Goal: Task Accomplishment & Management: Manage account settings

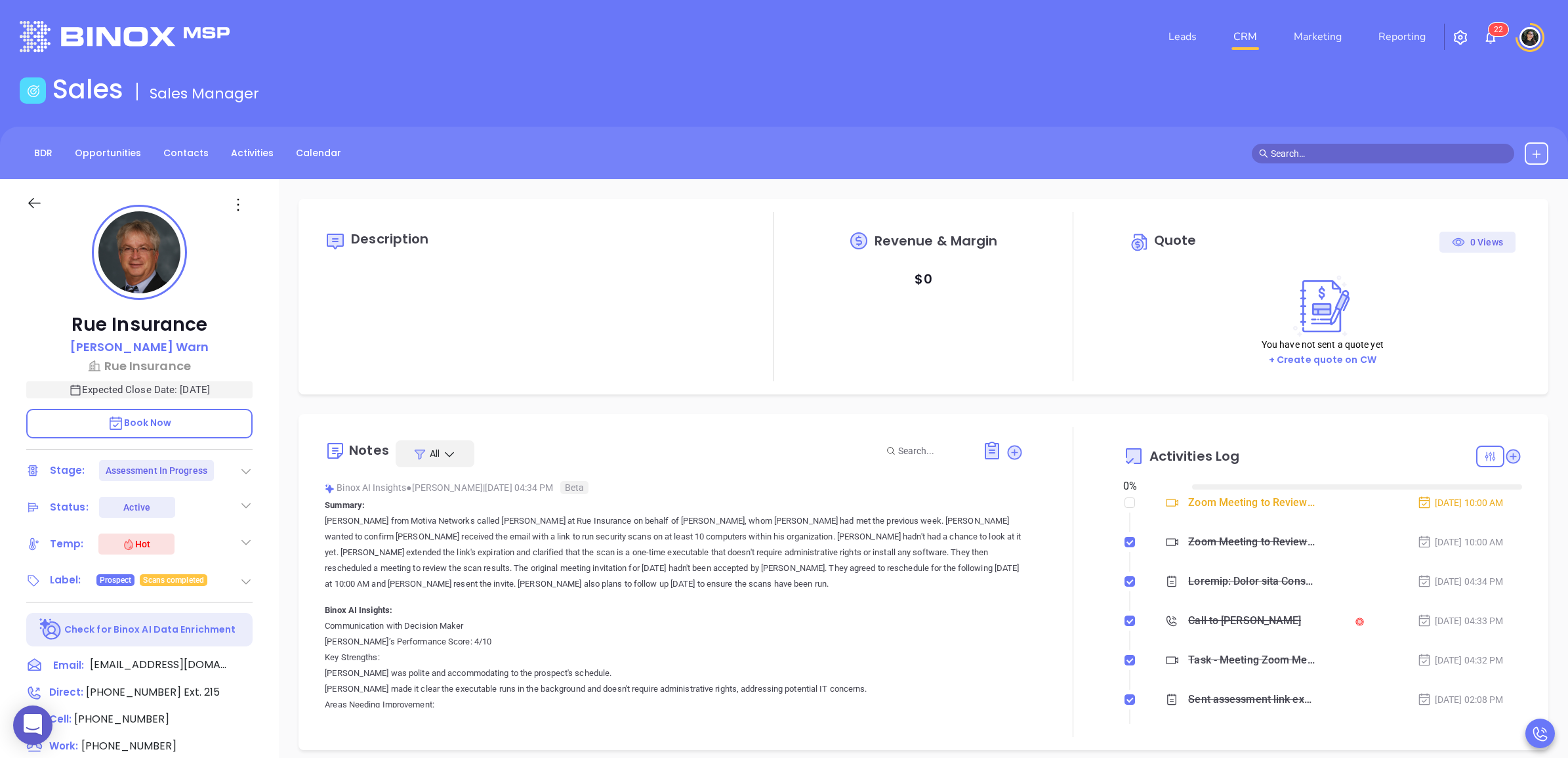
type input "[DATE]"
type input "Wendy Hernandez"
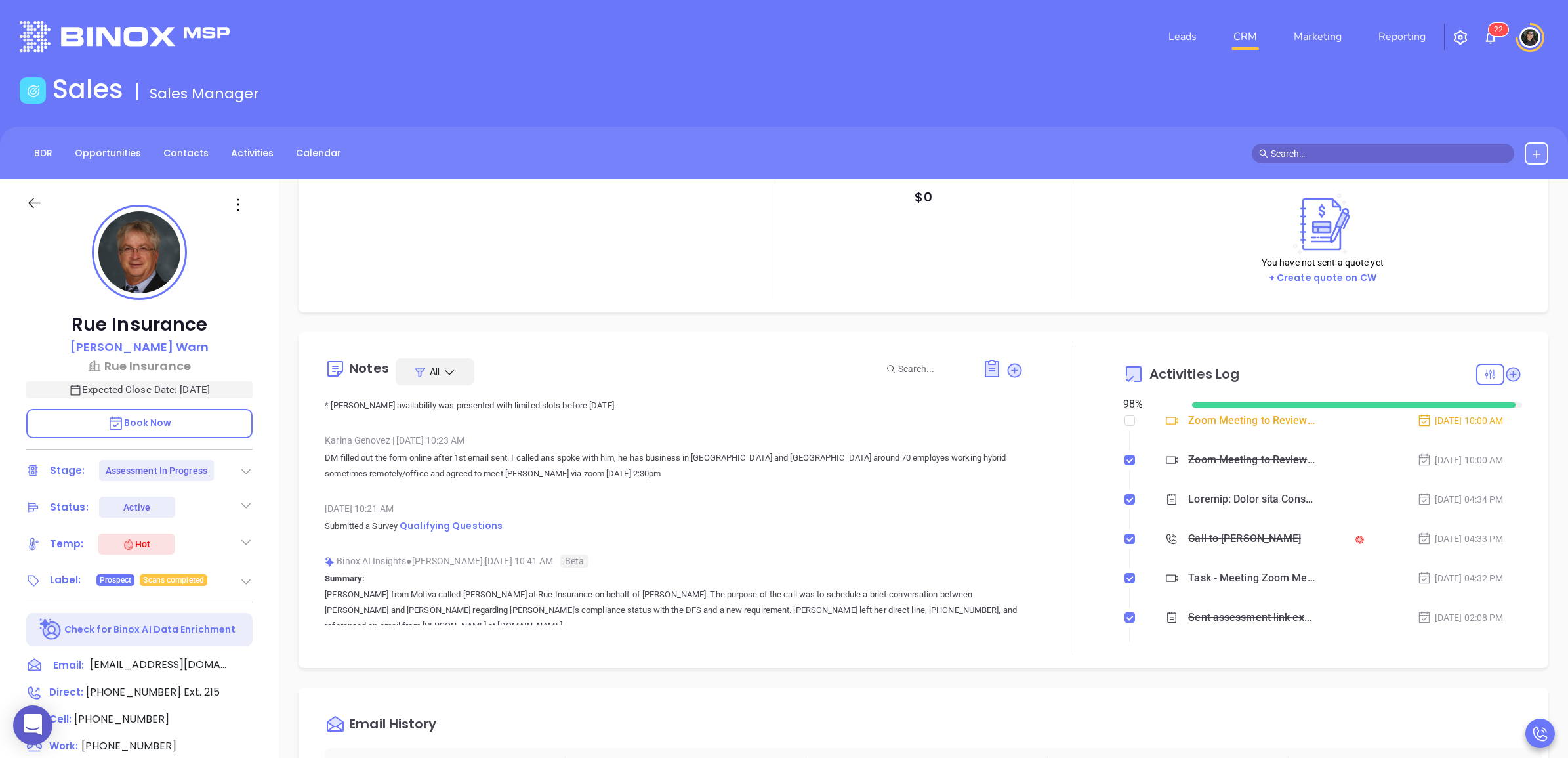
scroll to position [4675, 0]
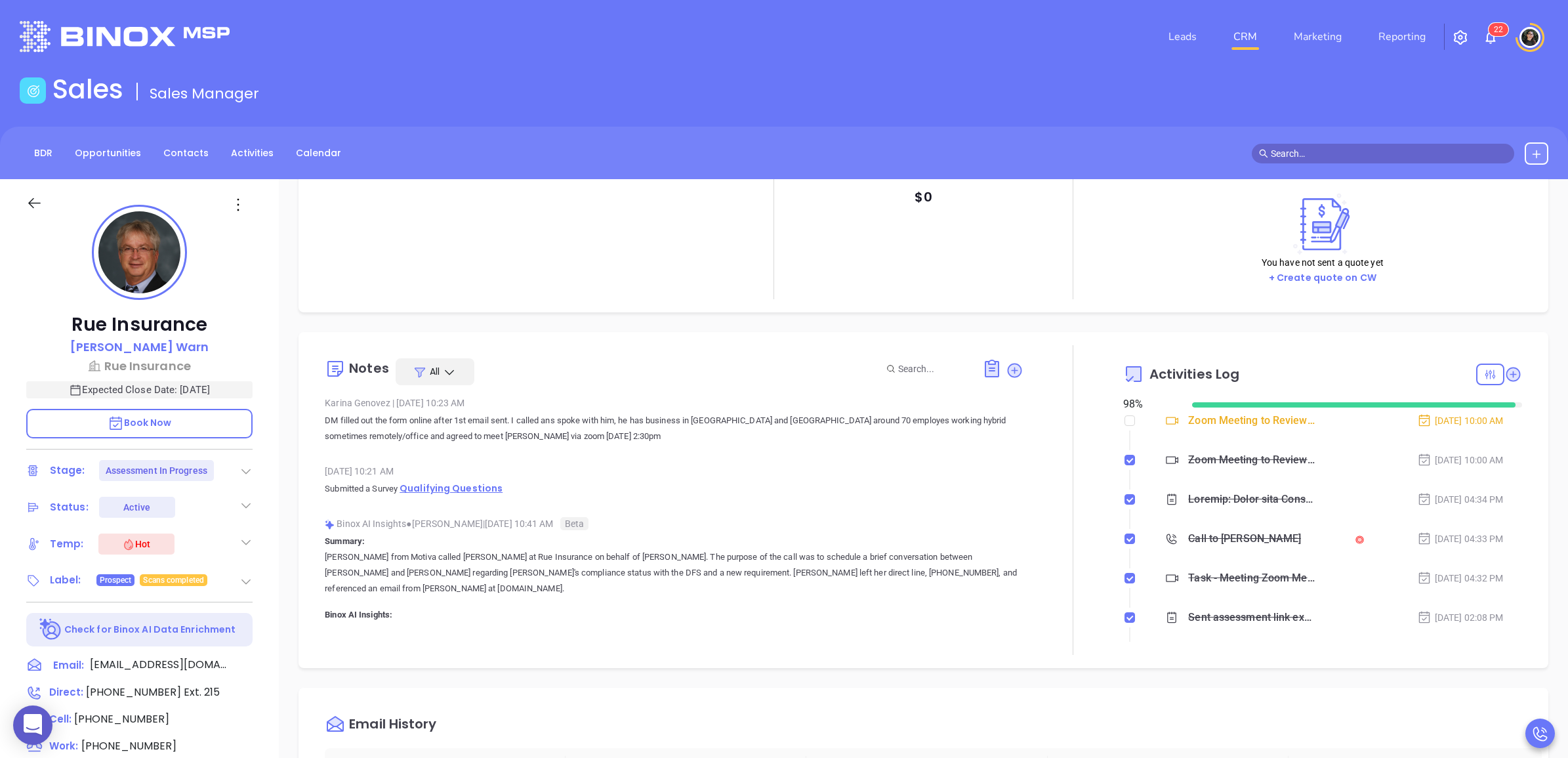
click at [443, 495] on span "Qualifying Questions" at bounding box center [451, 488] width 103 height 13
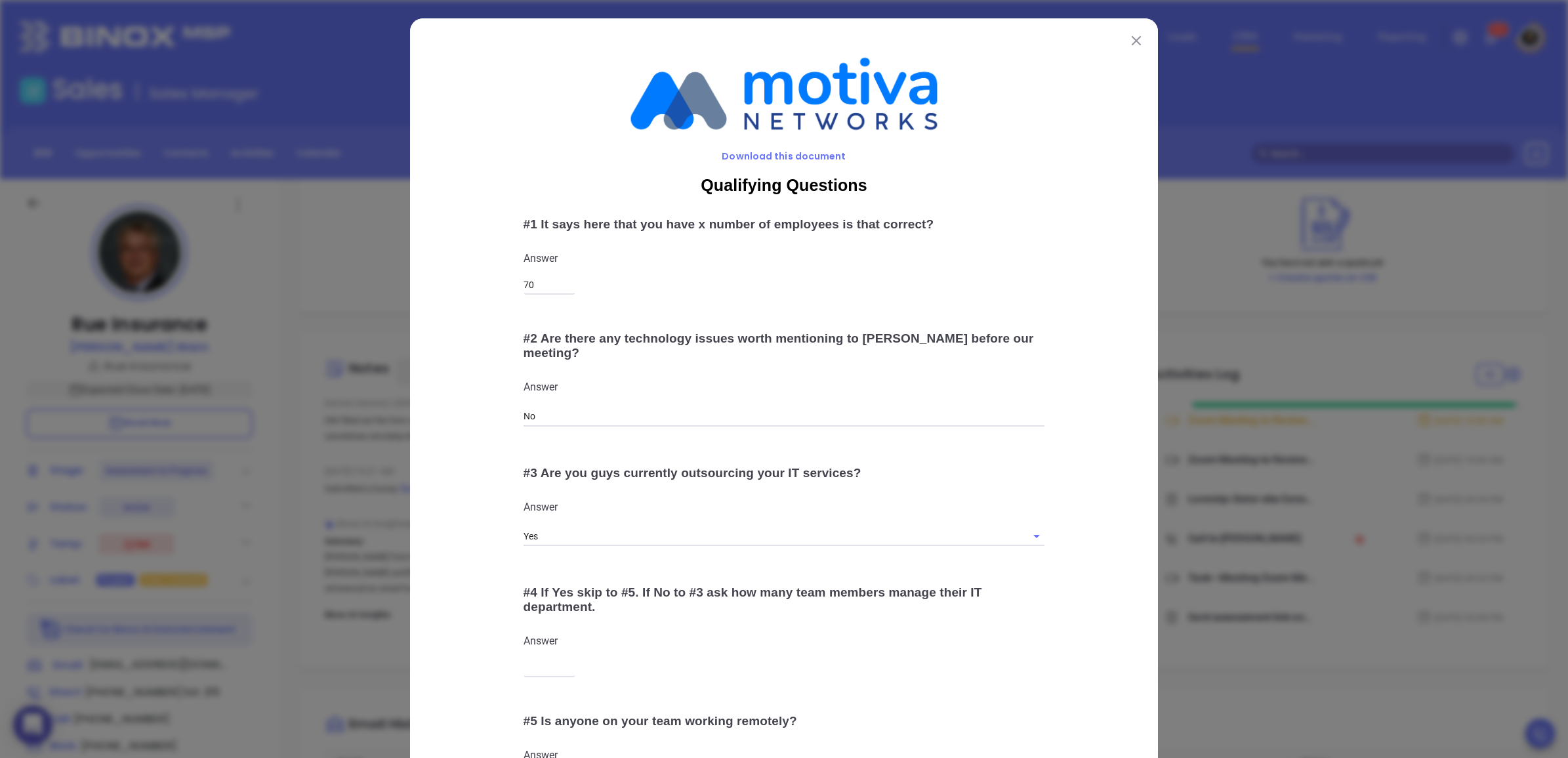
click at [1132, 44] on img at bounding box center [1136, 40] width 10 height 10
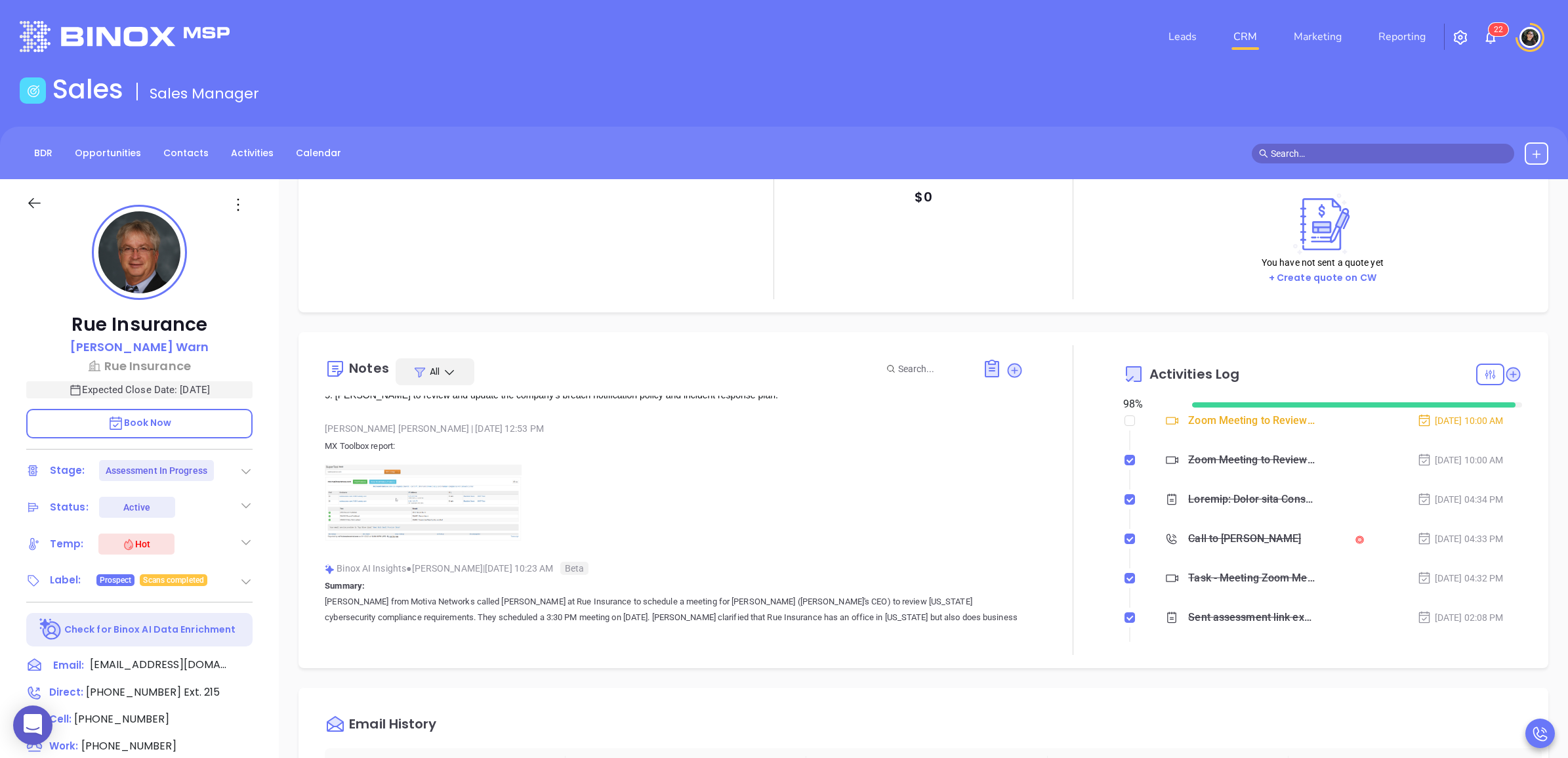
scroll to position [3854, 0]
click at [470, 519] on img at bounding box center [423, 496] width 197 height 77
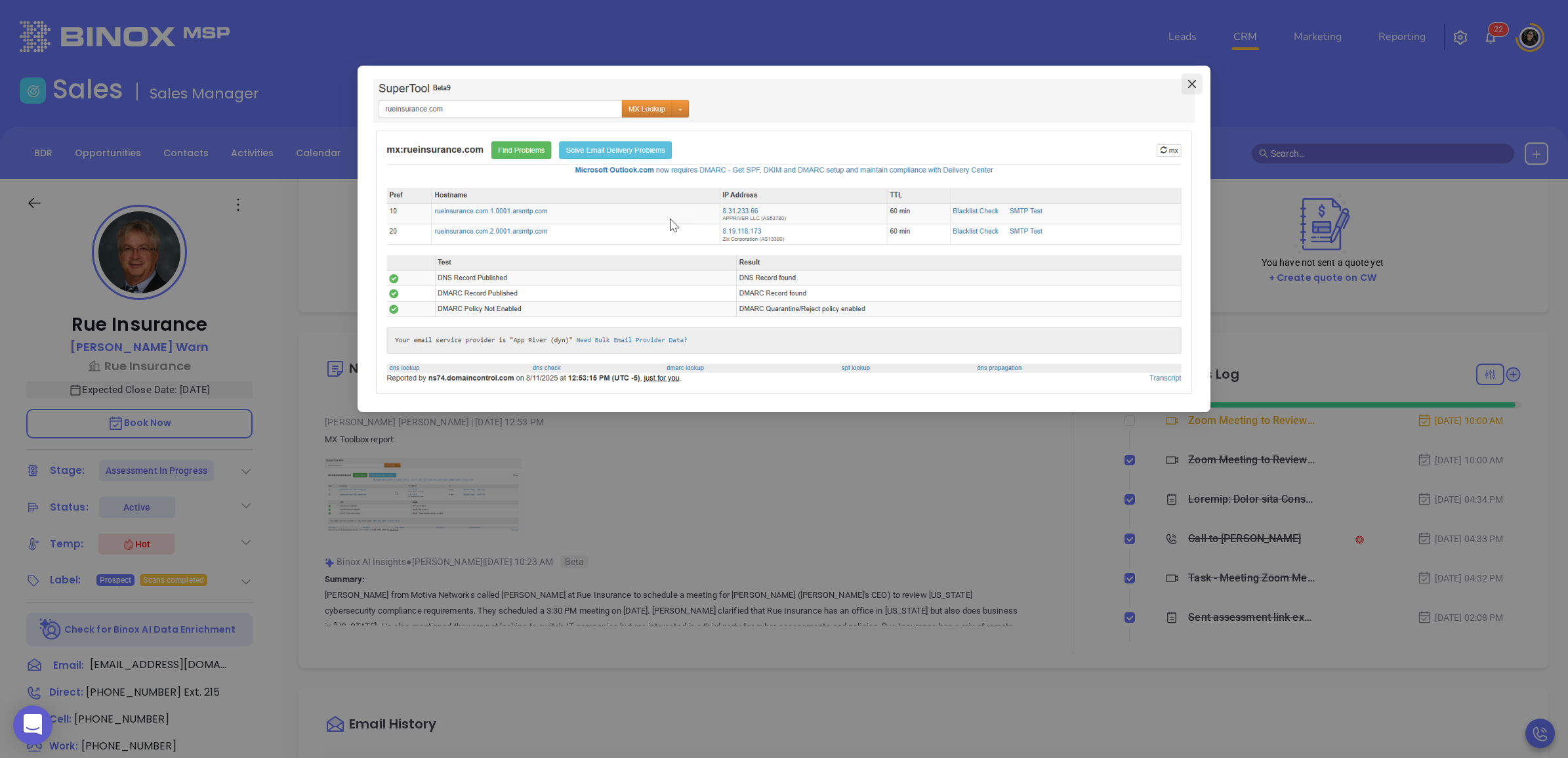
click at [1192, 86] on icon "close" at bounding box center [1192, 84] width 10 height 10
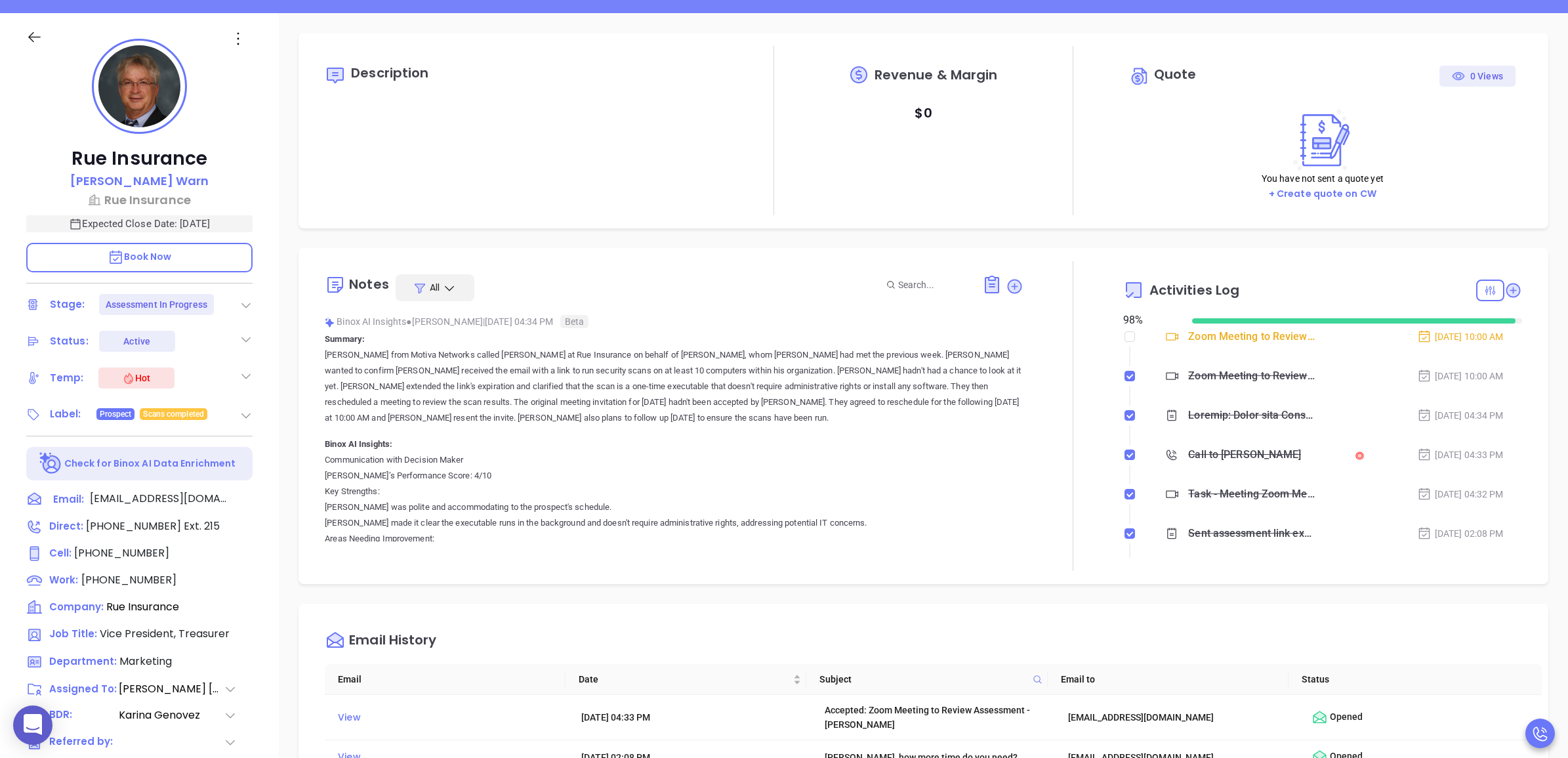
scroll to position [0, 0]
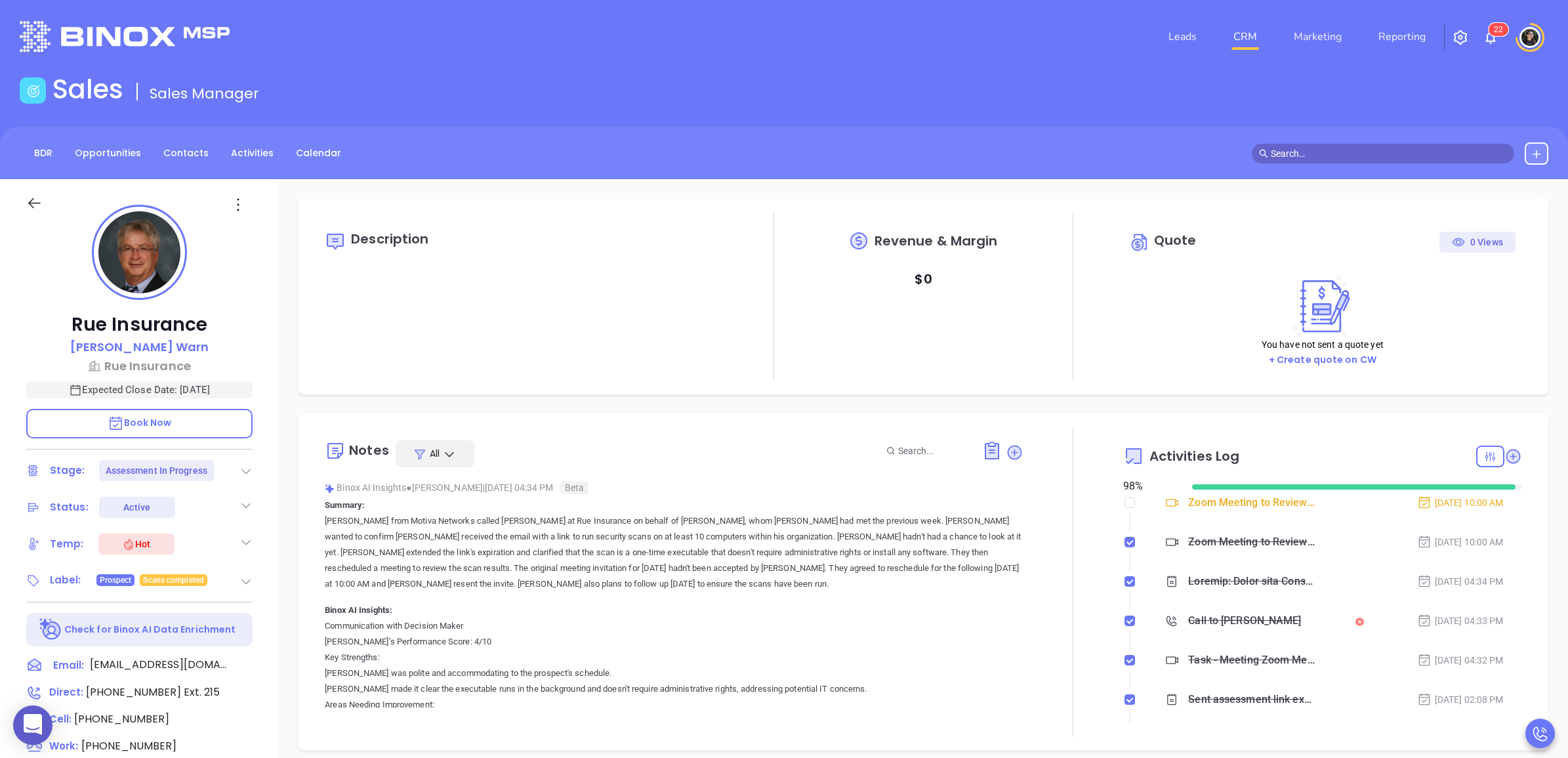
click at [1257, 41] on link "CRM" at bounding box center [1245, 37] width 34 height 26
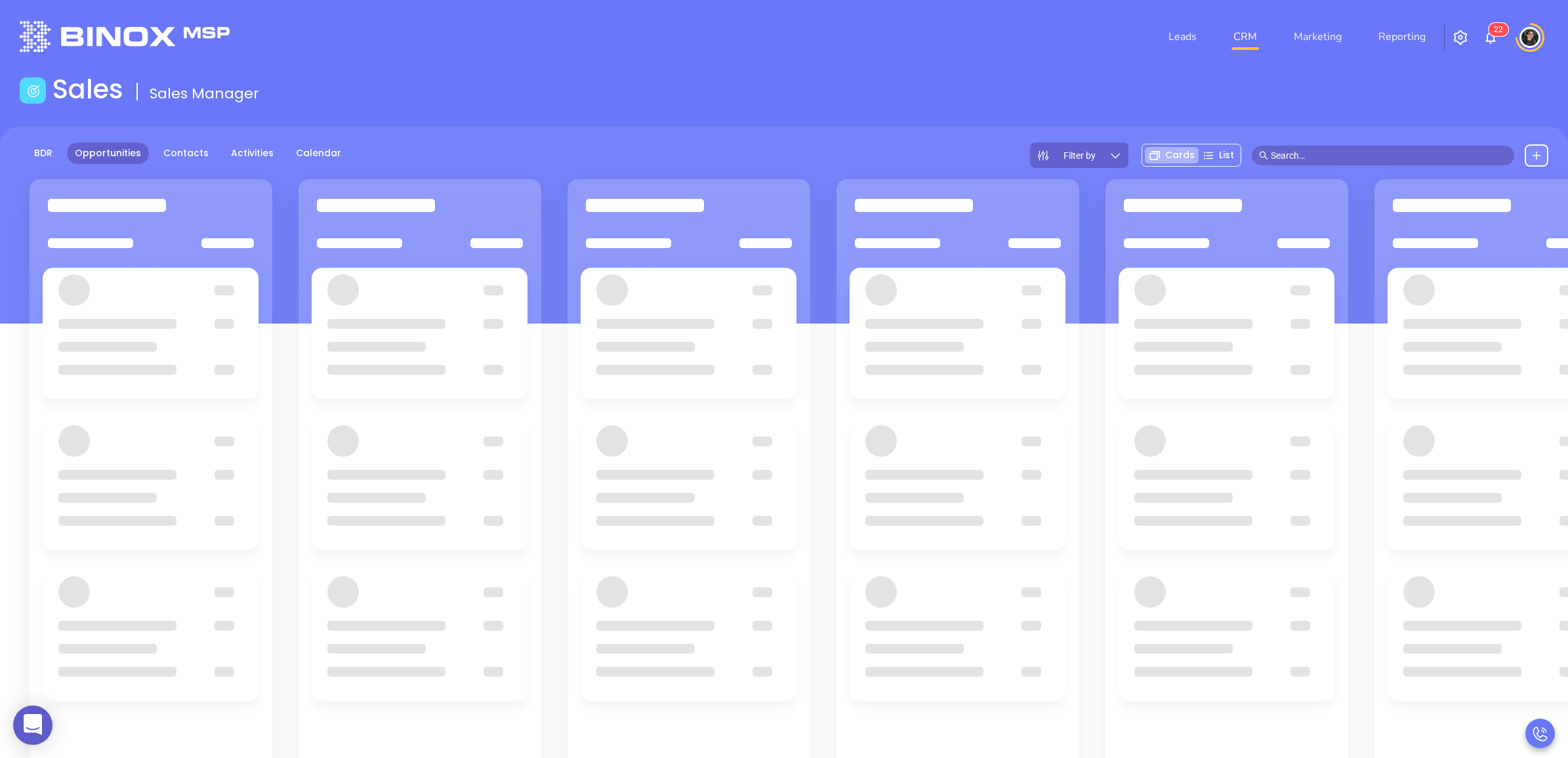
click at [544, 100] on div "Sales Sales Manager" at bounding box center [784, 91] width 1545 height 37
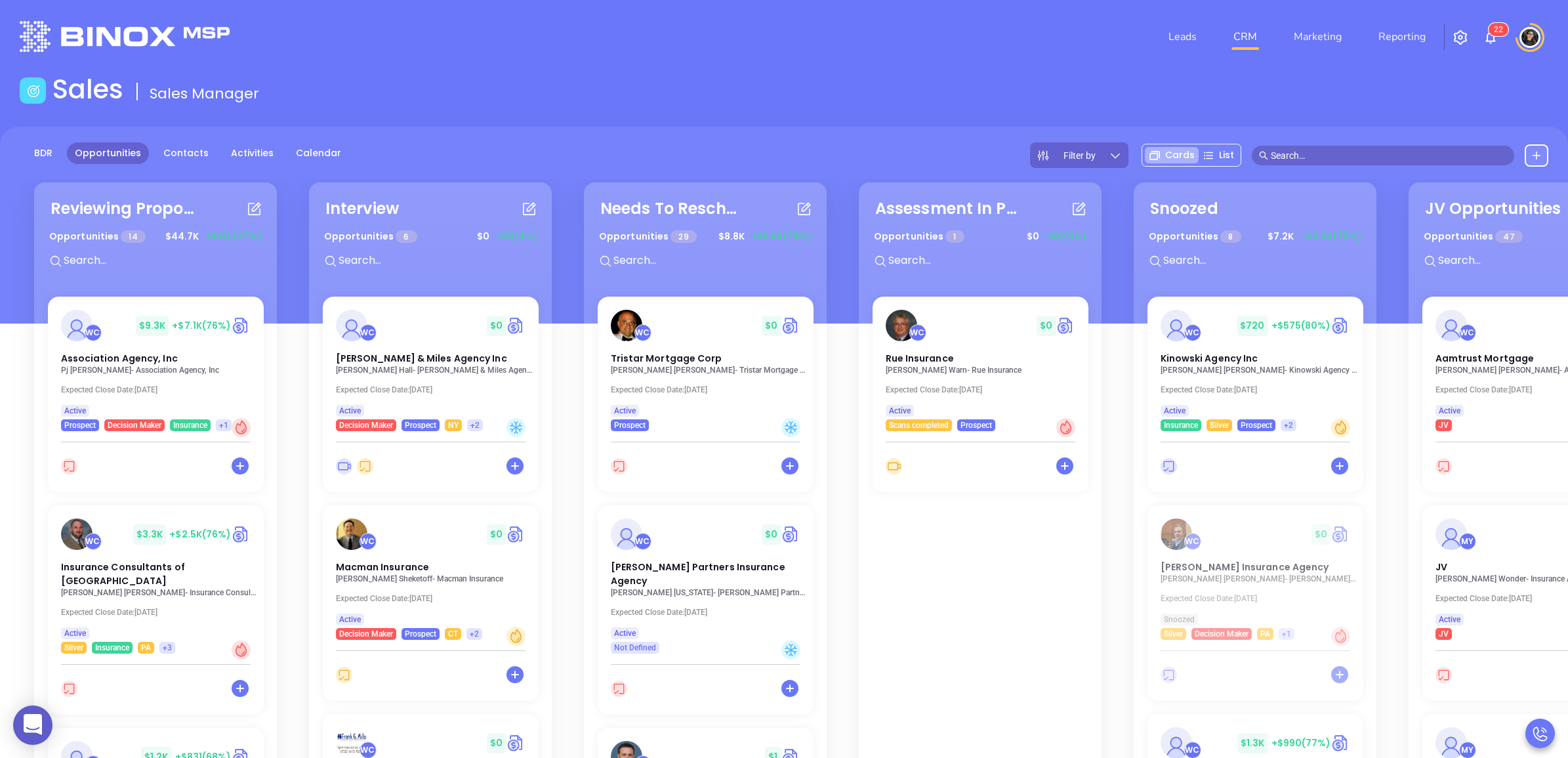
click at [391, 365] on div "WC $ 0 Schenk & Miles Agency Inc Michelle Hall - Schenk & Miles Agency Inc Expe…" at bounding box center [430, 533] width 232 height 473
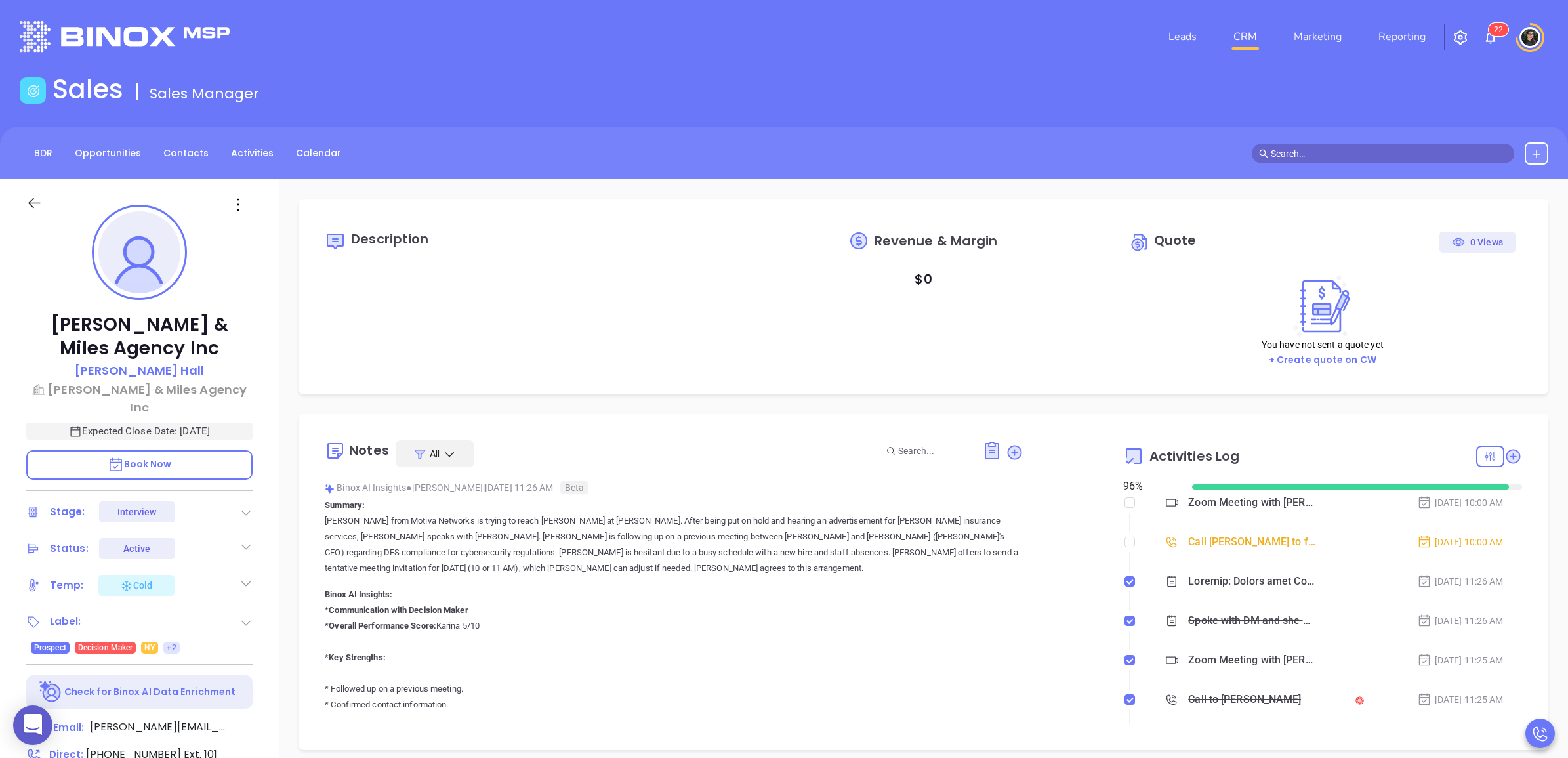
type input "08/29/2025"
type input "Wendy Hernandez"
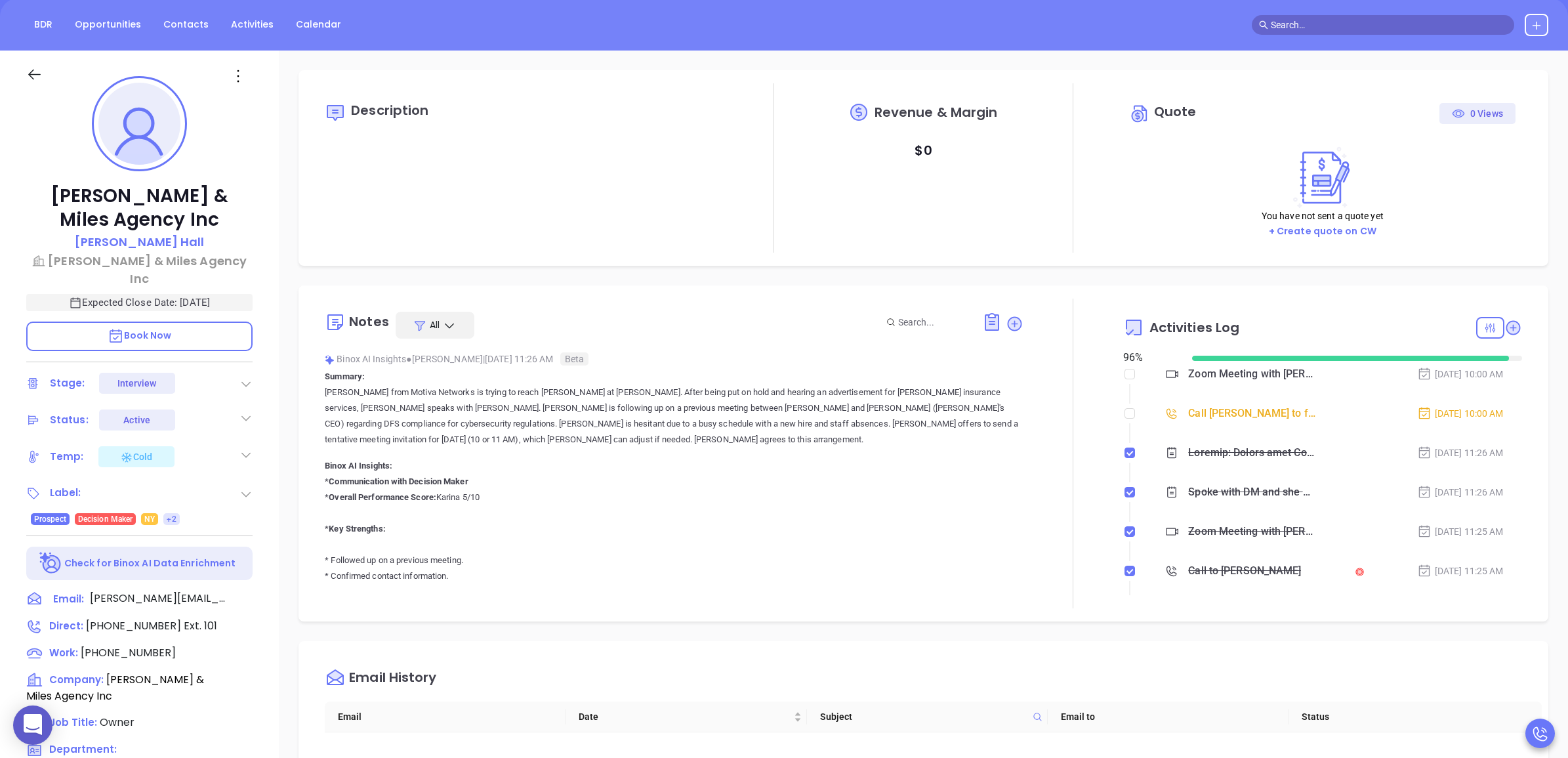
scroll to position [0, 0]
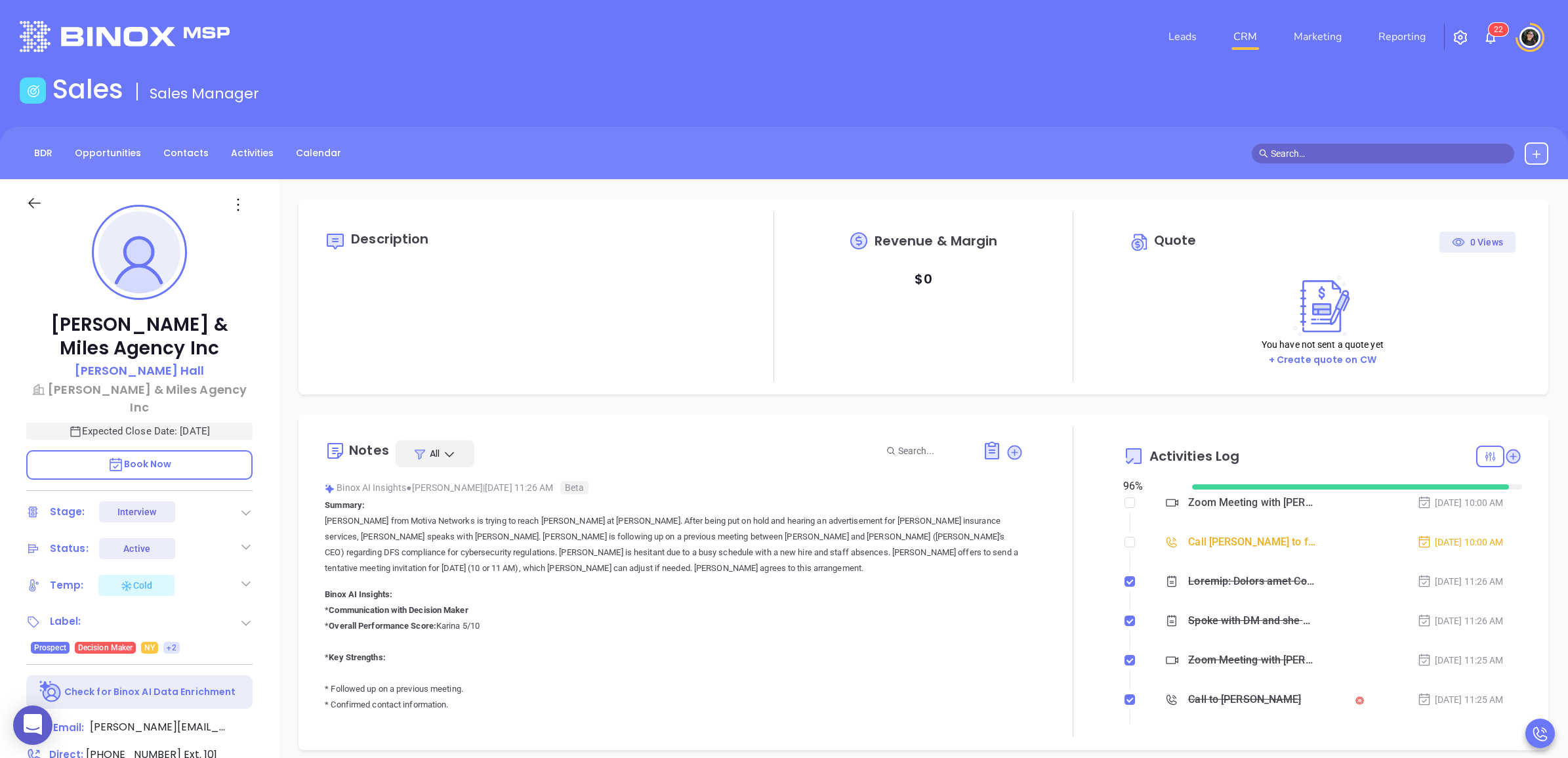
click at [247, 501] on div "Stage: Interview" at bounding box center [139, 511] width 226 height 21
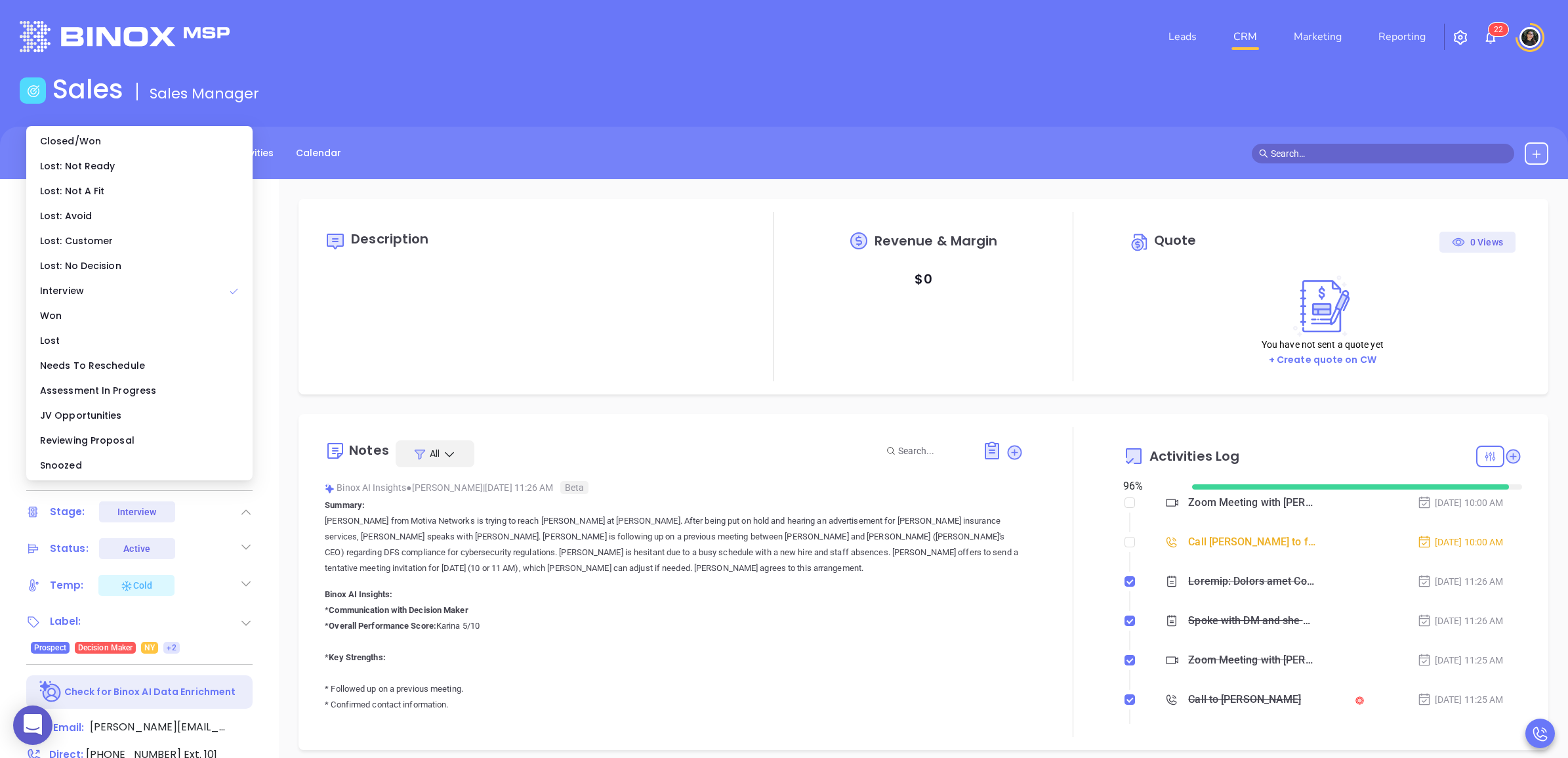
click at [241, 506] on icon at bounding box center [246, 512] width 13 height 13
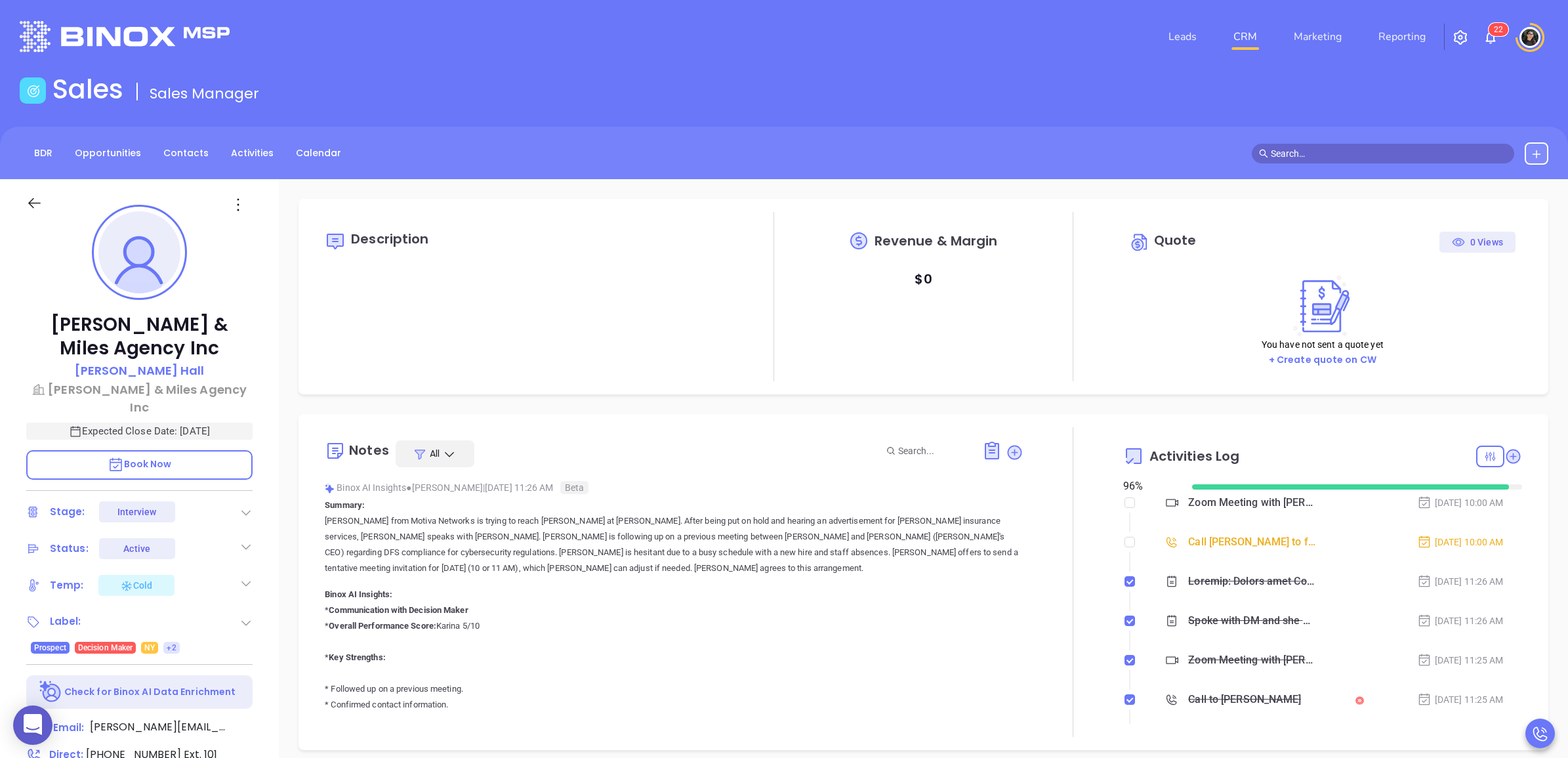
click at [243, 506] on icon at bounding box center [246, 512] width 13 height 13
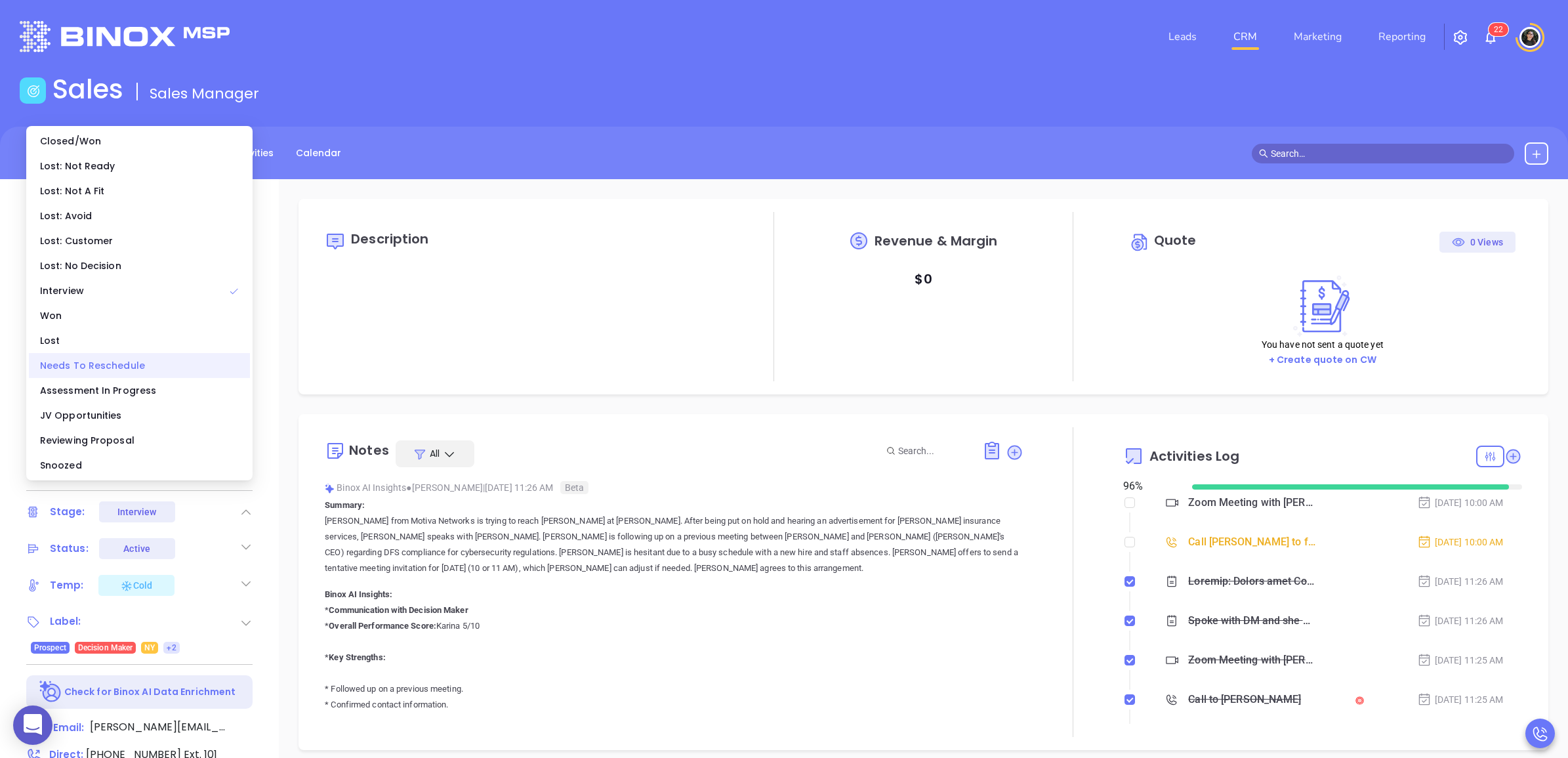
click at [118, 376] on ul "Closed/Won Lost: Not Ready Lost: Not A Fit Lost: Avoid Lost: Customer Lost: No …" at bounding box center [139, 303] width 226 height 354
drag, startPoint x: 118, startPoint y: 376, endPoint x: 76, endPoint y: 368, distance: 42.8
click at [76, 368] on div "Needs To Reschedule" at bounding box center [139, 365] width 221 height 25
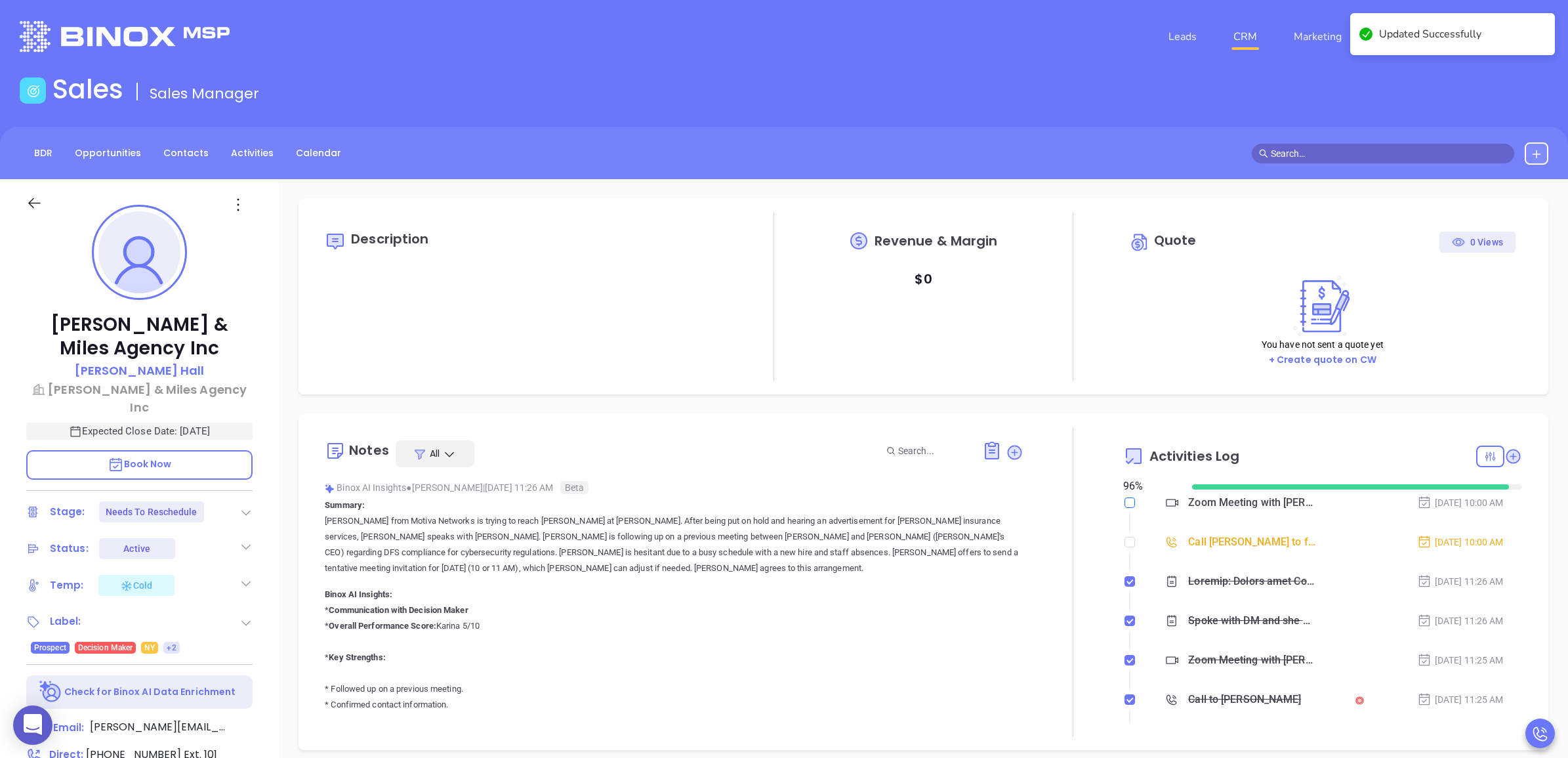
click at [1125, 503] on input "checkbox" at bounding box center [1130, 503] width 10 height 10
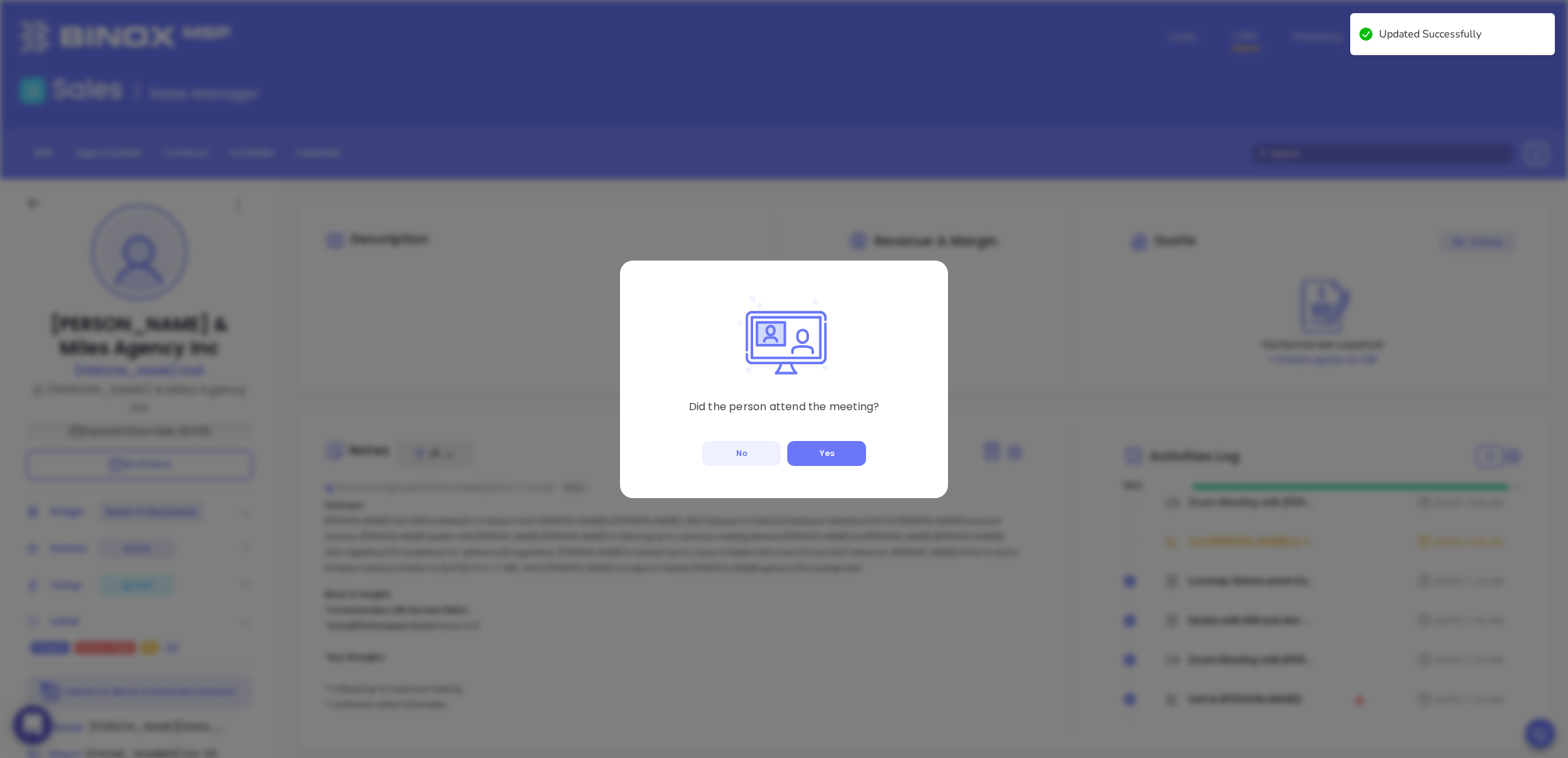
click at [727, 454] on button "No" at bounding box center [741, 454] width 79 height 25
checkbox input "true"
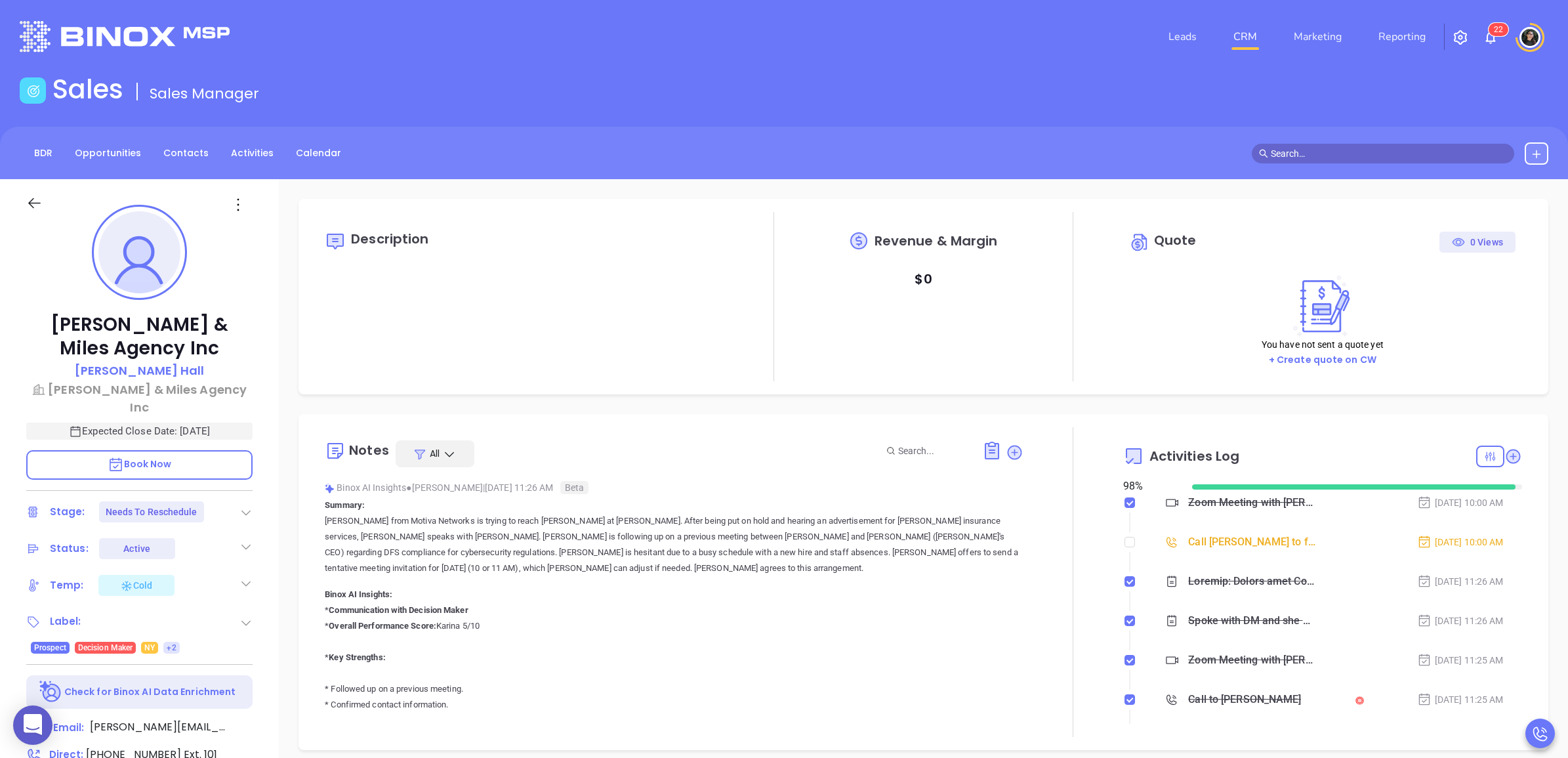
click at [1238, 41] on link "CRM" at bounding box center [1245, 37] width 34 height 26
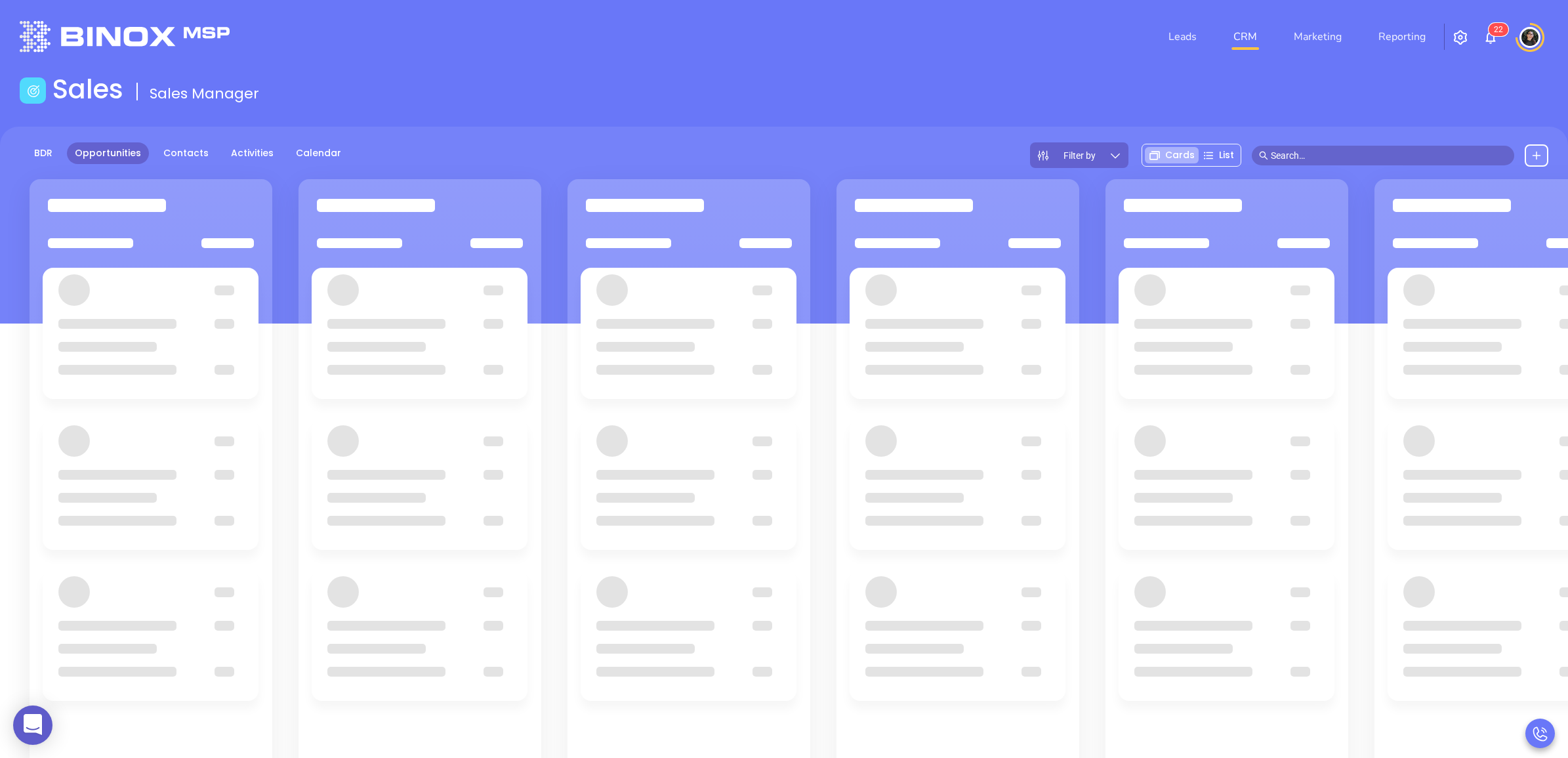
drag, startPoint x: 678, startPoint y: 86, endPoint x: 660, endPoint y: 83, distance: 18.2
click at [675, 84] on div "Sales Sales Manager" at bounding box center [784, 91] width 1545 height 37
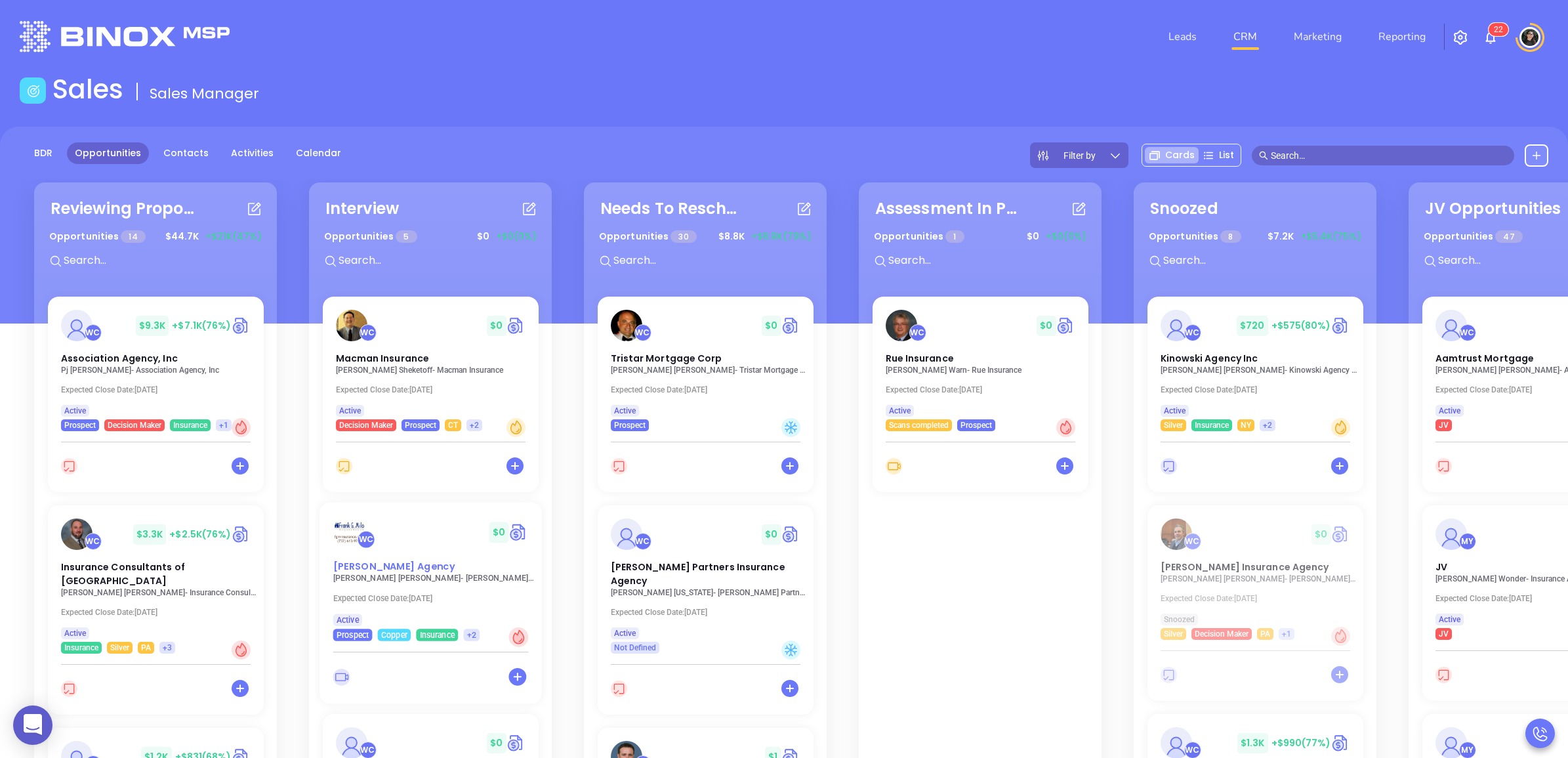
click at [388, 564] on span "Frank G. Milo Agency" at bounding box center [394, 566] width 121 height 14
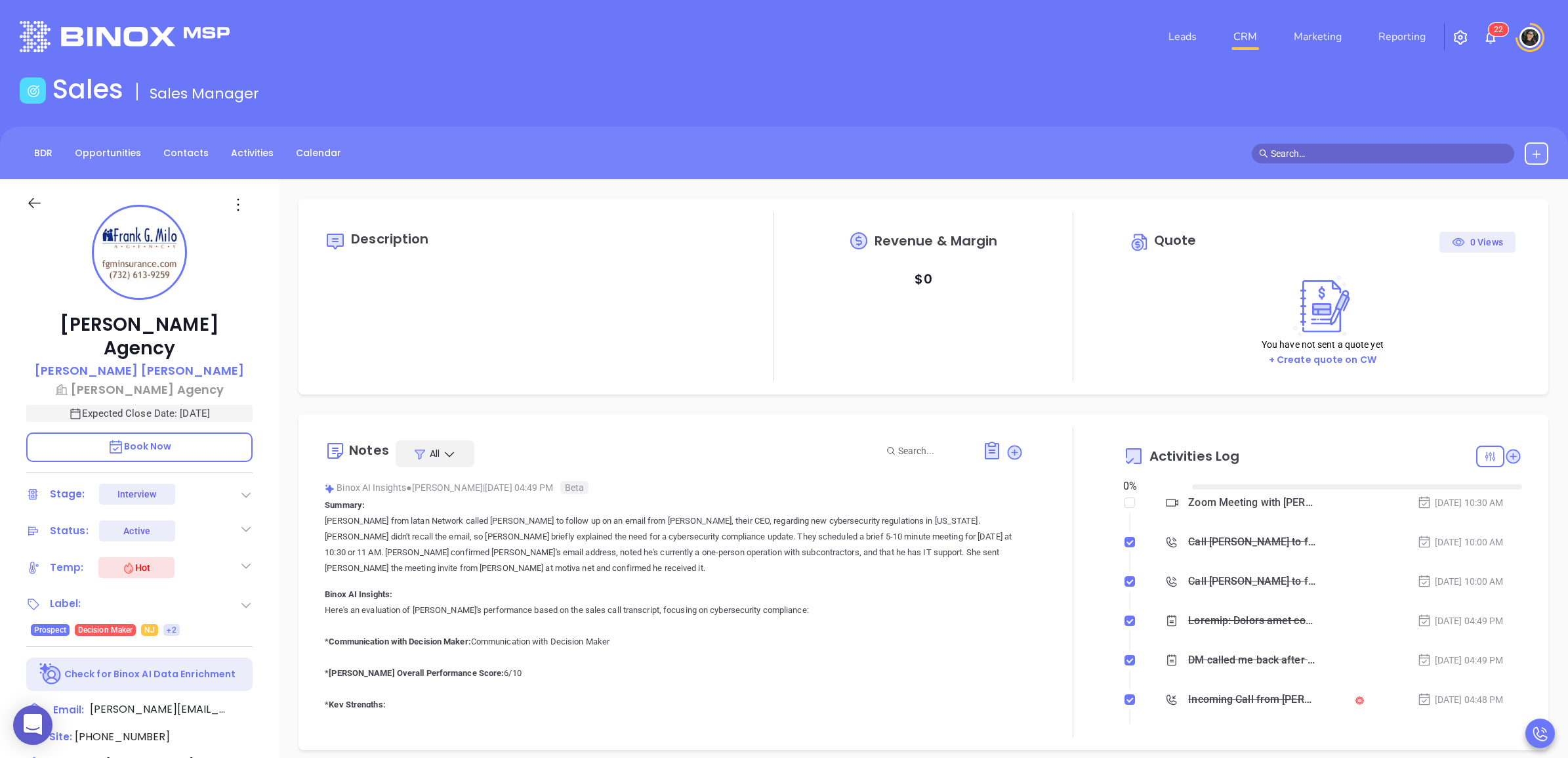
type input "08/29/2025"
type input "Wendy Hernandez"
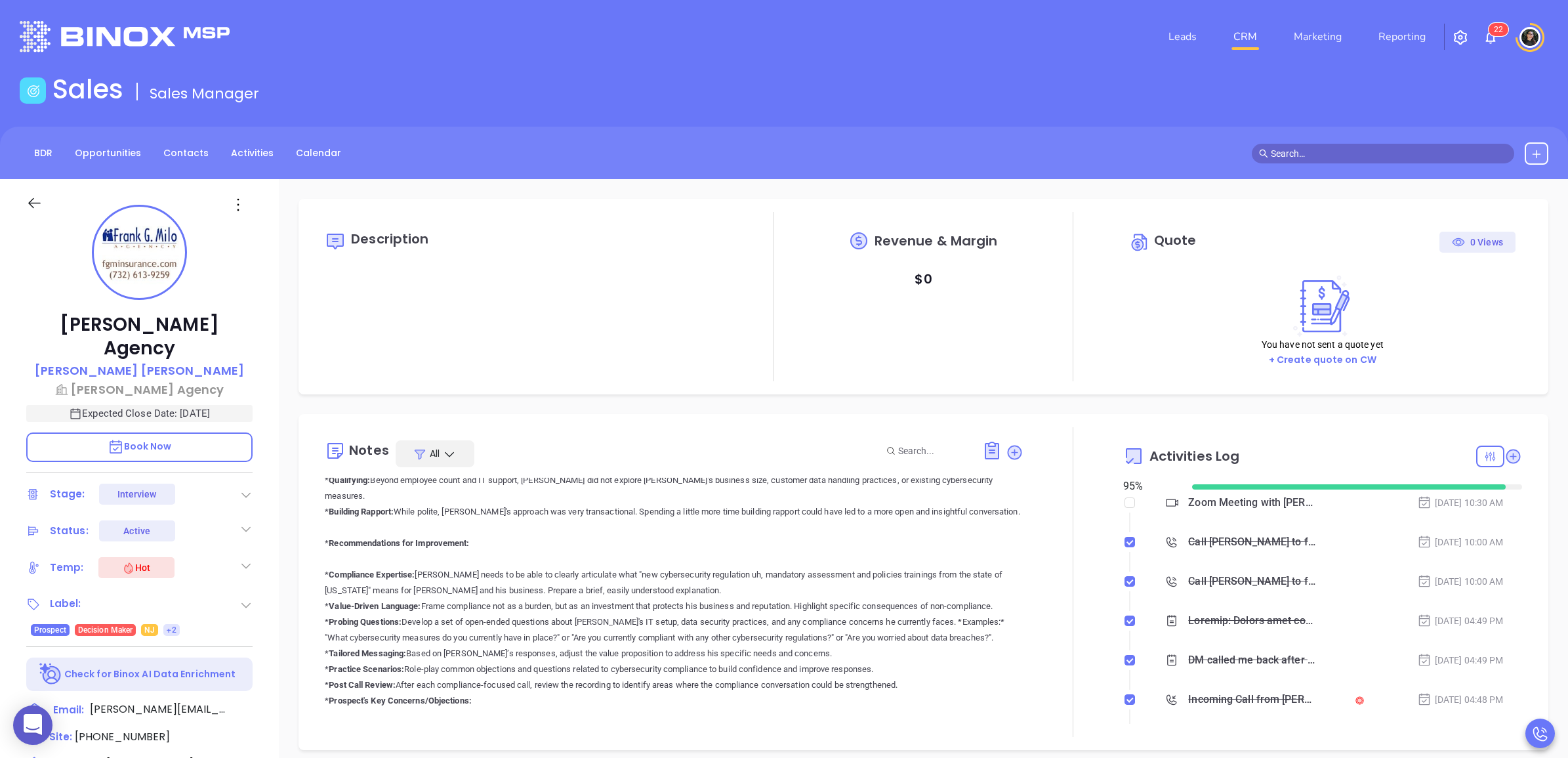
scroll to position [738, 0]
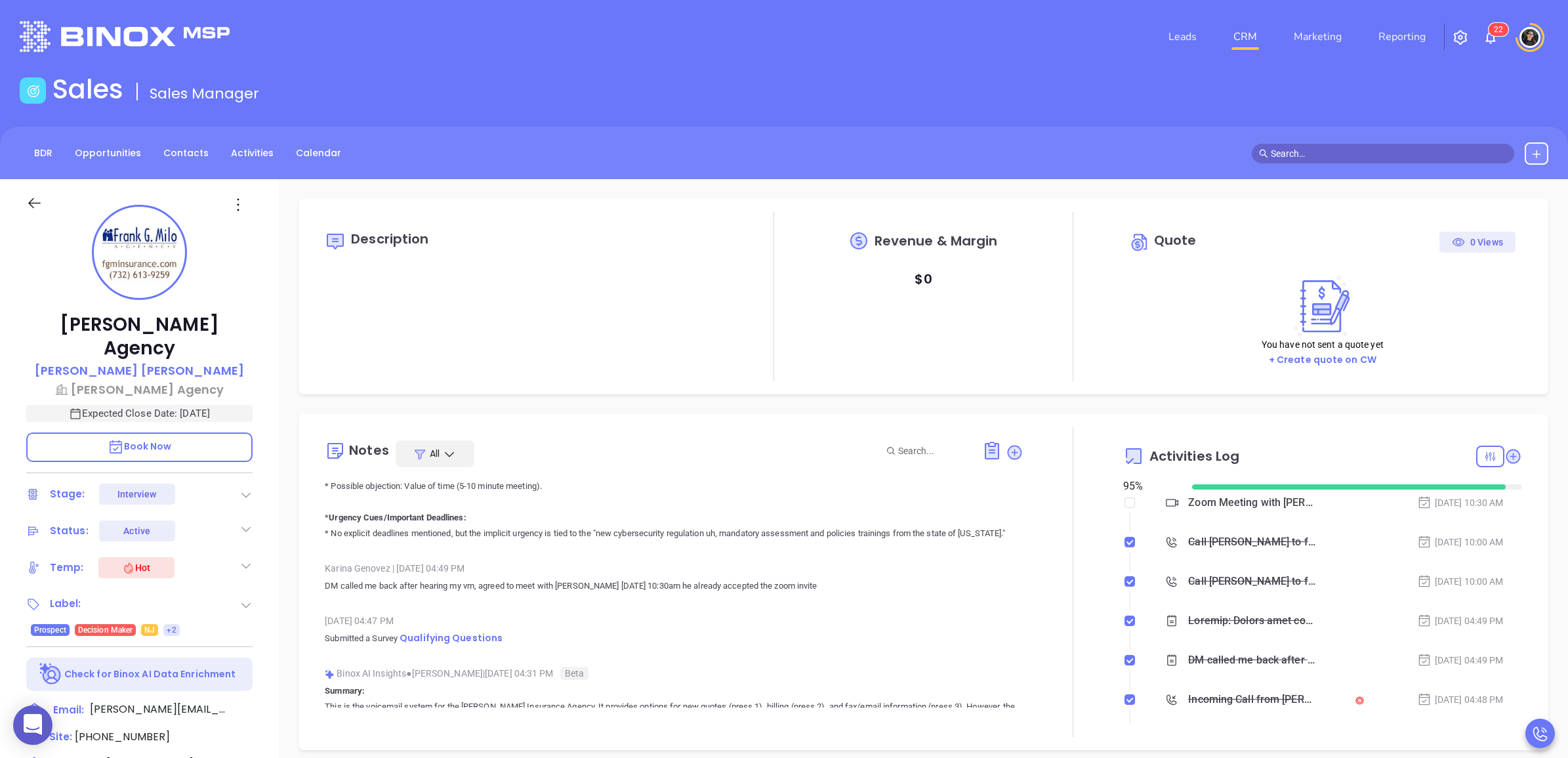
click at [1242, 37] on link "CRM" at bounding box center [1245, 37] width 34 height 26
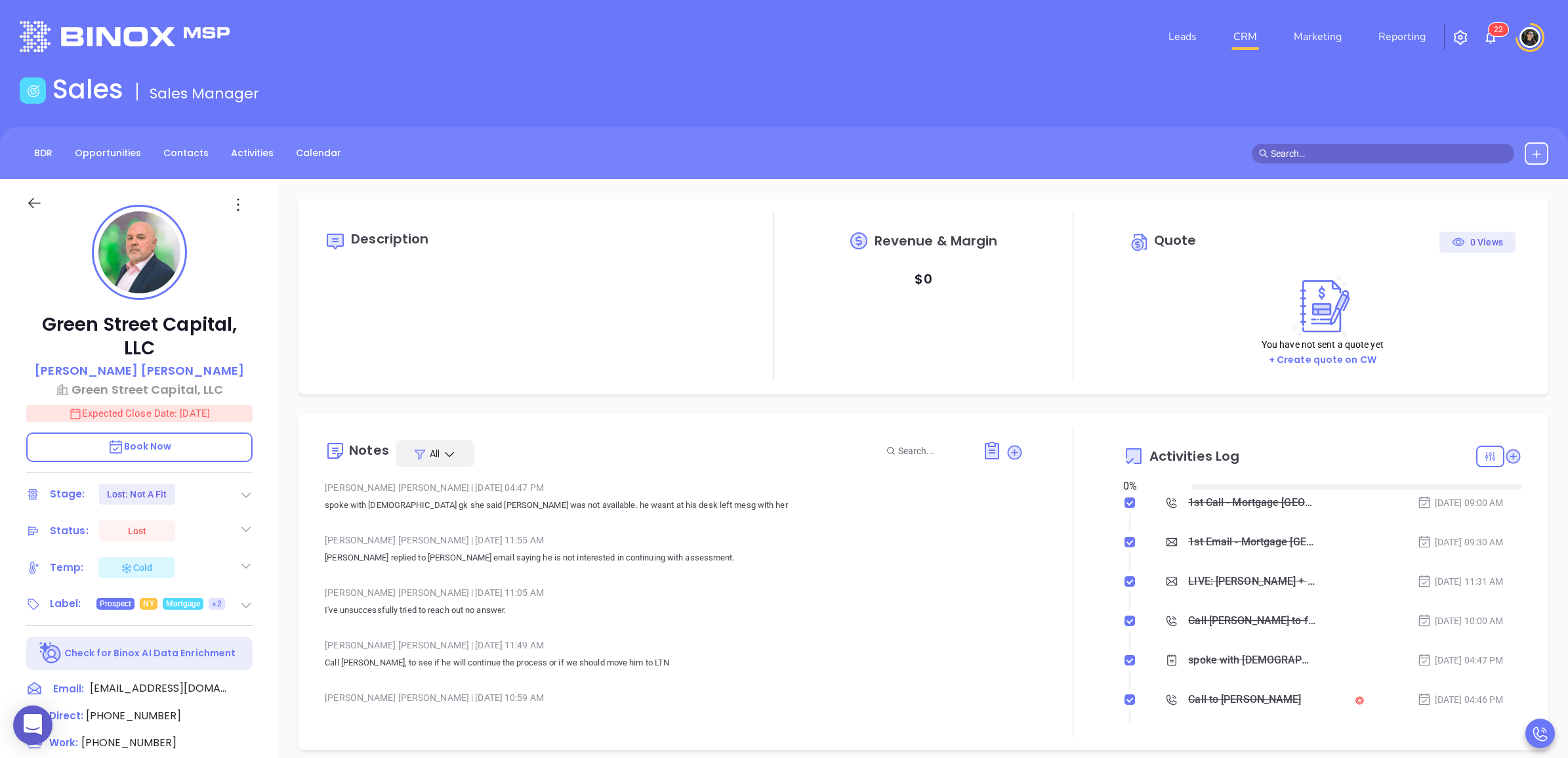
type input "[DATE]"
click at [1392, 154] on input "text" at bounding box center [1389, 154] width 236 height 15
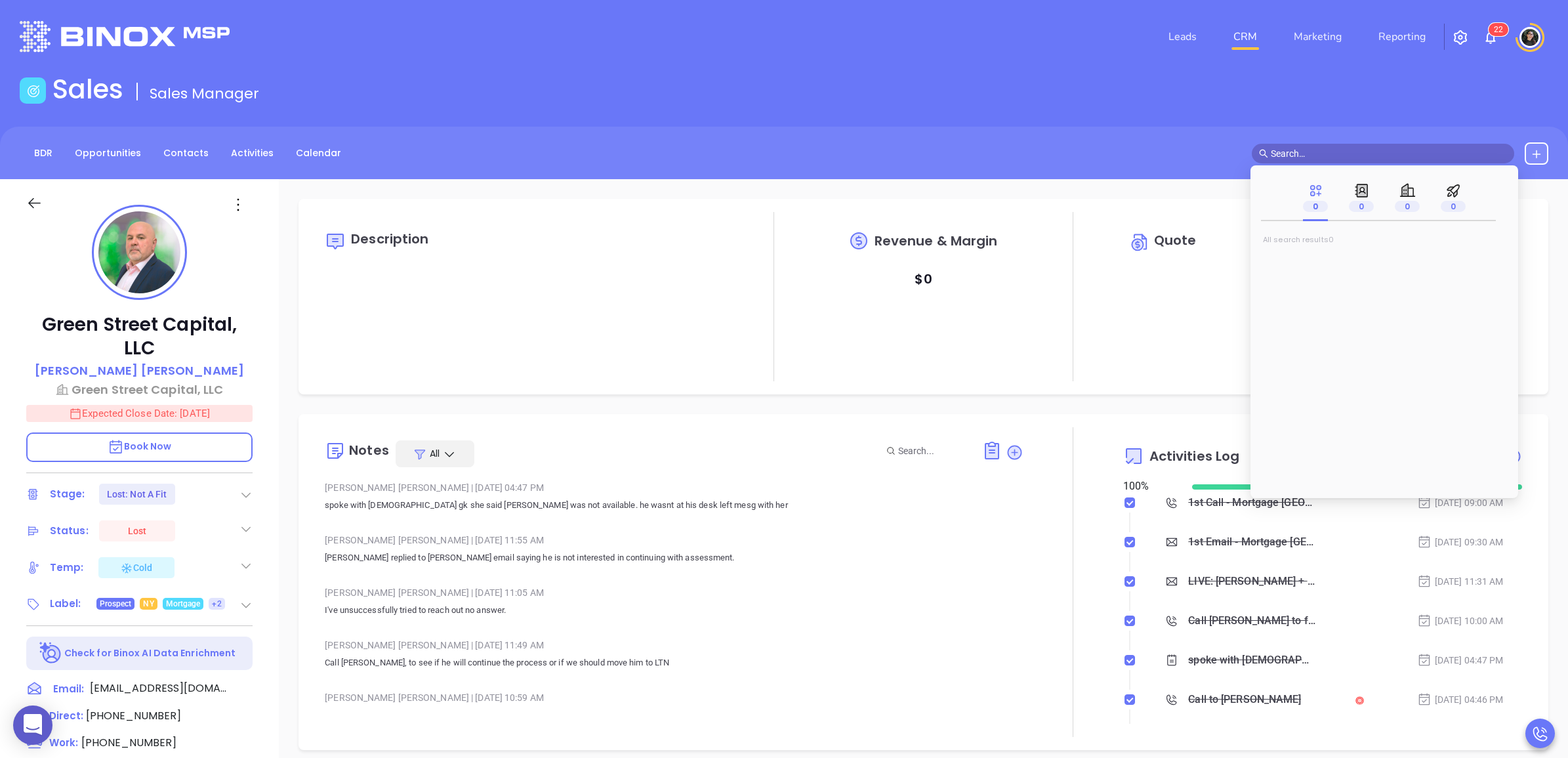
type input "d"
type input "Wendy Hernandez"
click at [1316, 151] on input "text" at bounding box center [1389, 154] width 236 height 15
paste input "danny@tristarmortgage.com"
type input "danny@tristarmortgage.com"
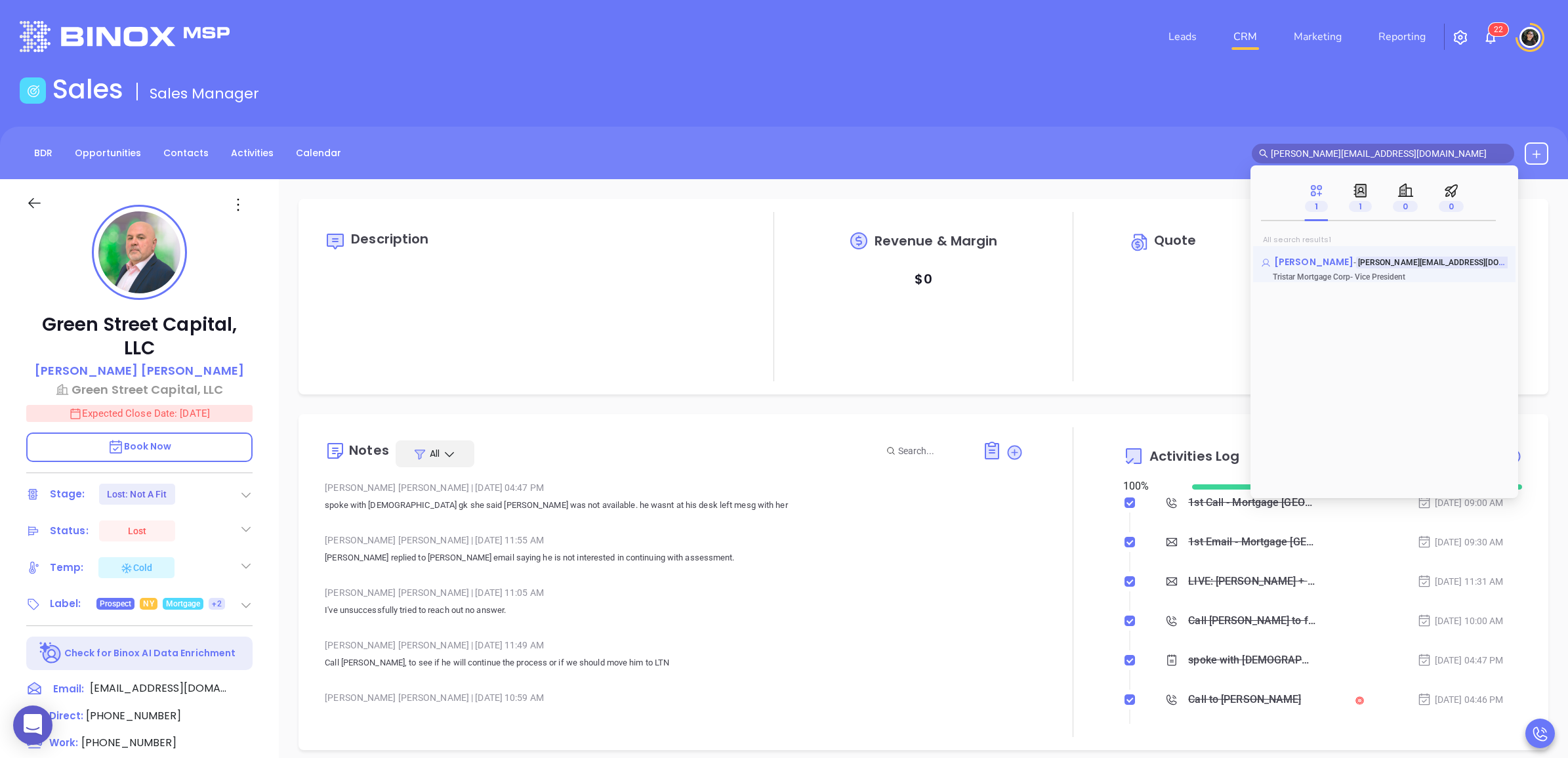
click at [1309, 257] on span "Danny Saraf" at bounding box center [1313, 262] width 79 height 13
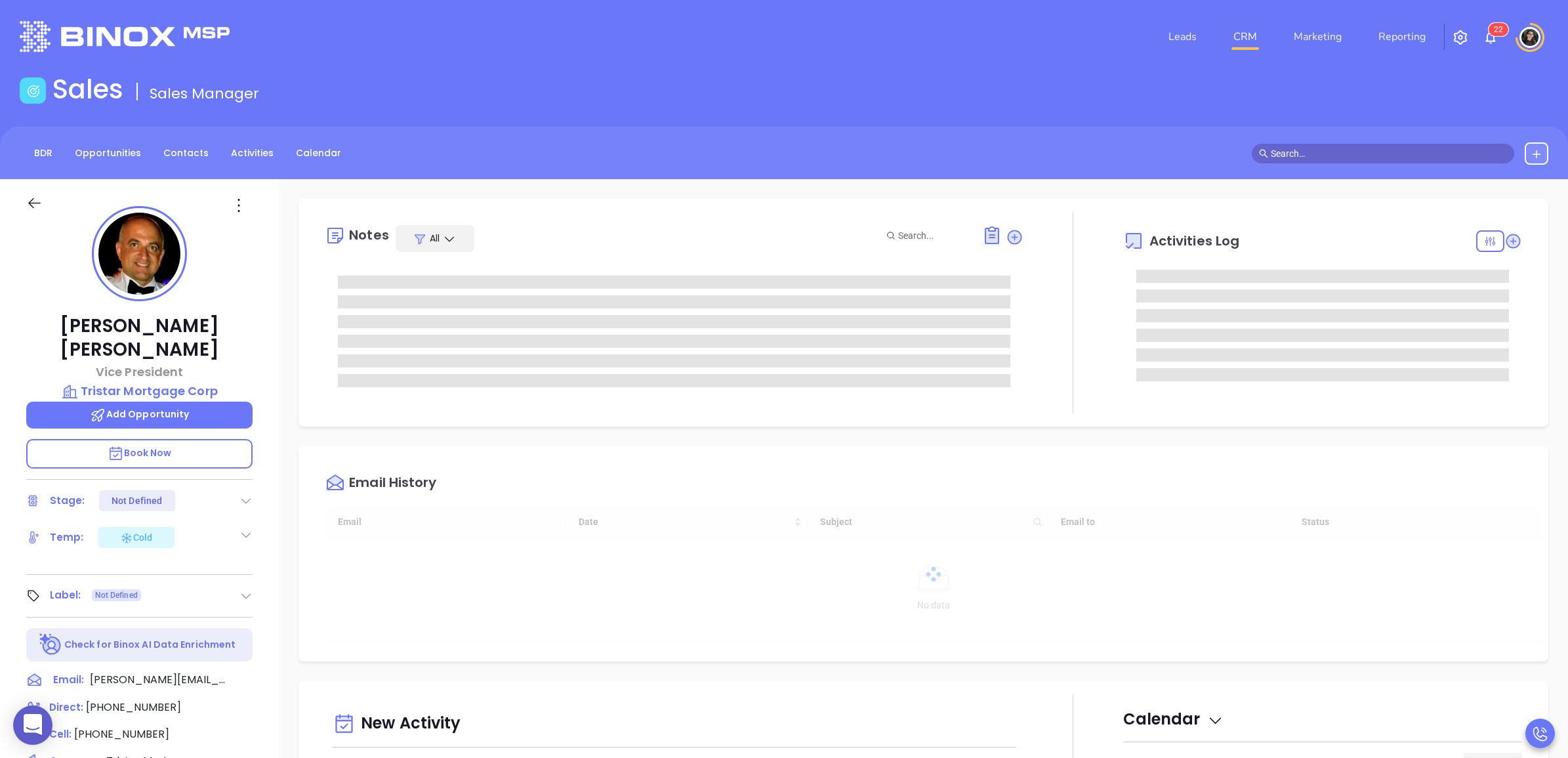
type input "08/29/2025"
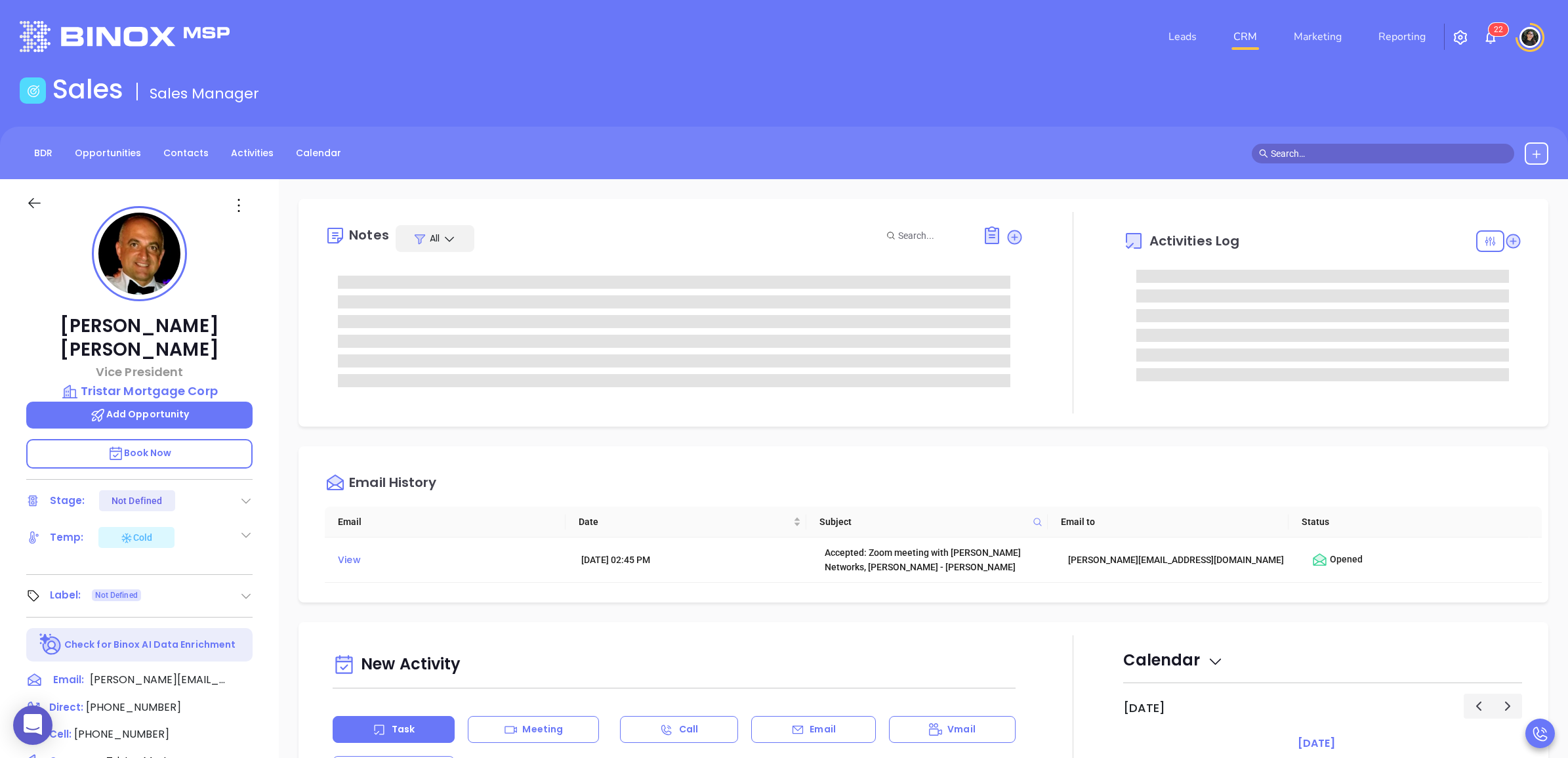
type input "Wendy Hernandez"
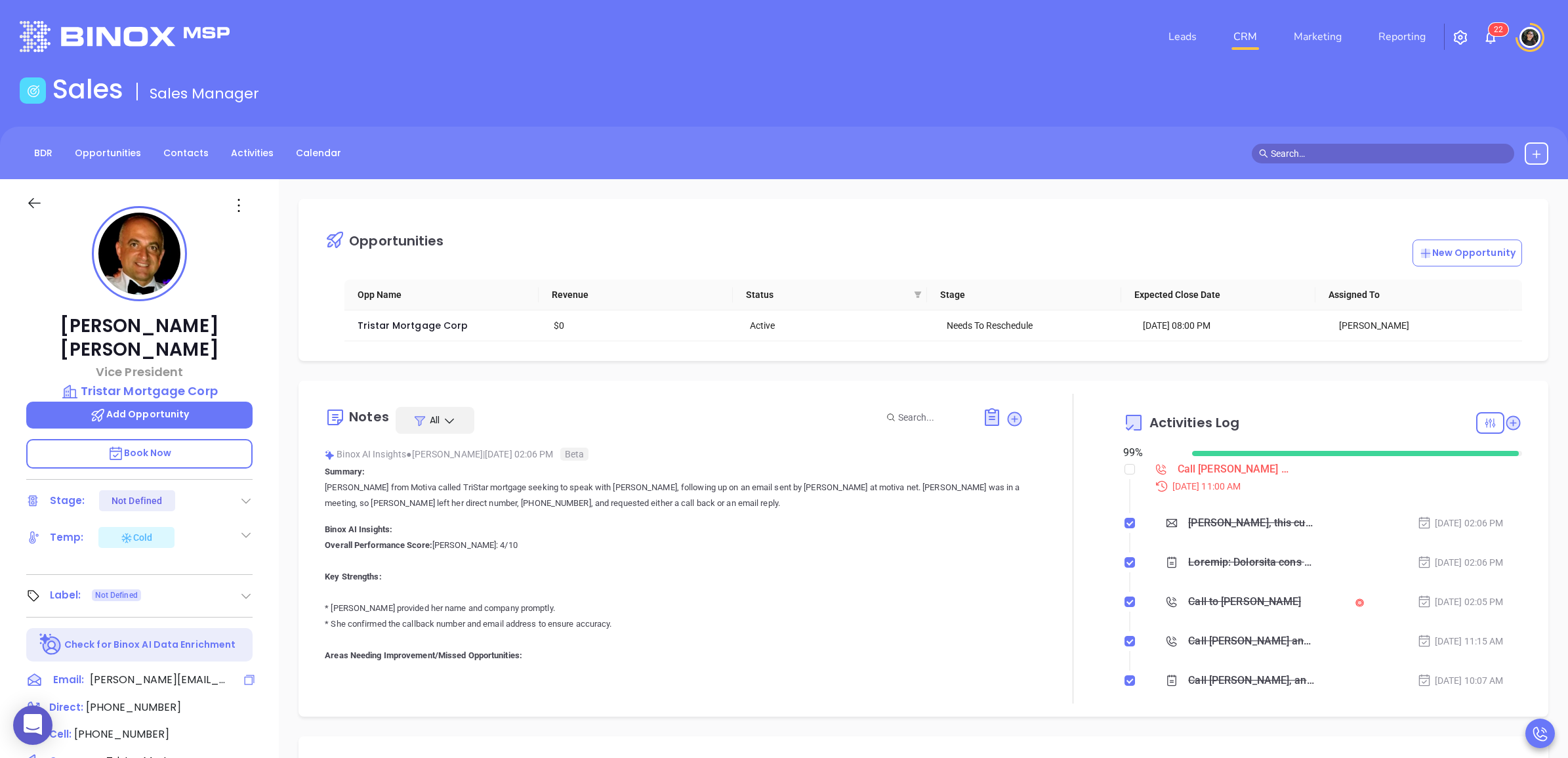
drag, startPoint x: 246, startPoint y: 653, endPoint x: 105, endPoint y: 11, distance: 657.3
click at [246, 673] on icon at bounding box center [250, 680] width 13 height 13
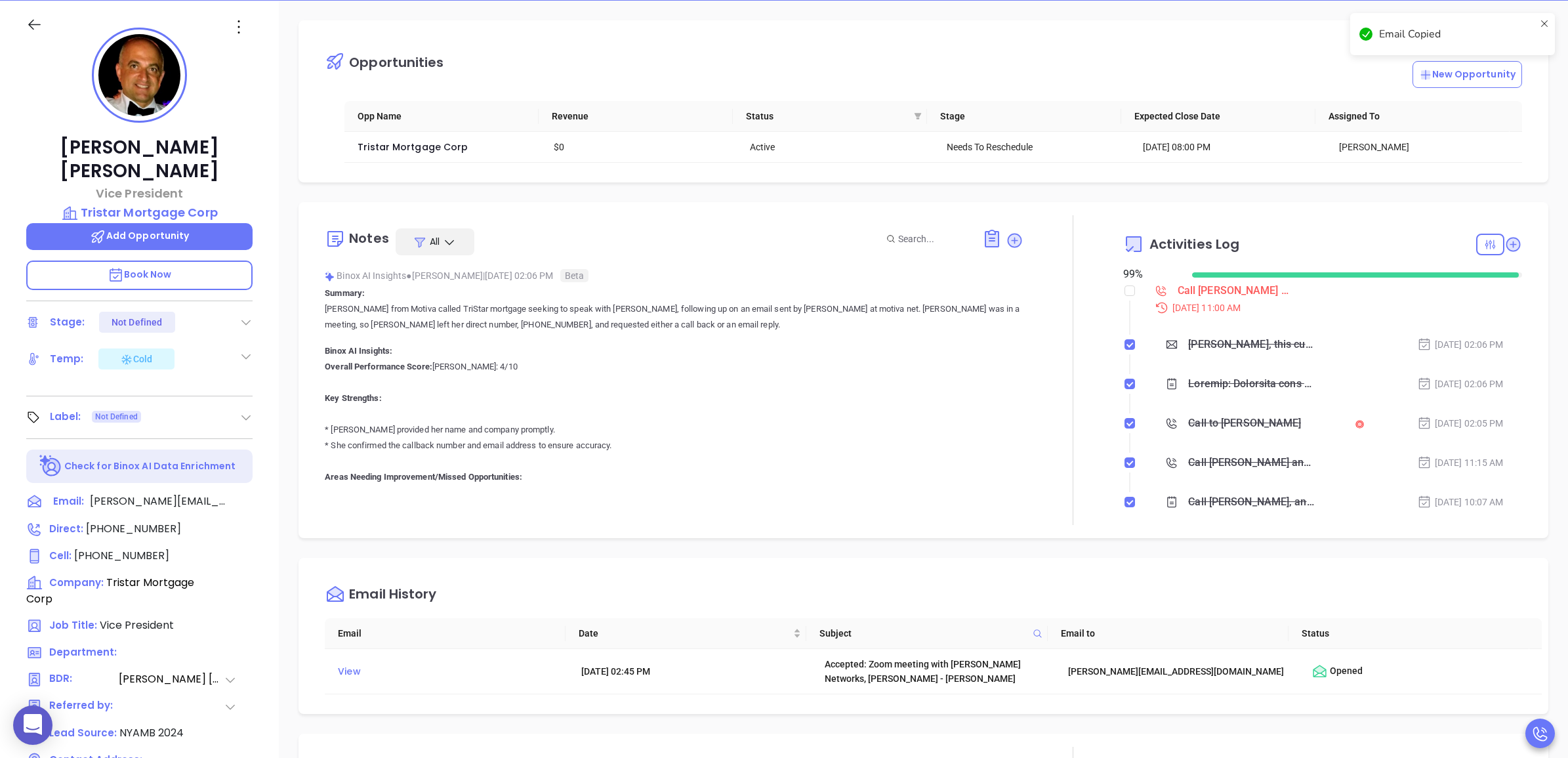
scroll to position [735, 0]
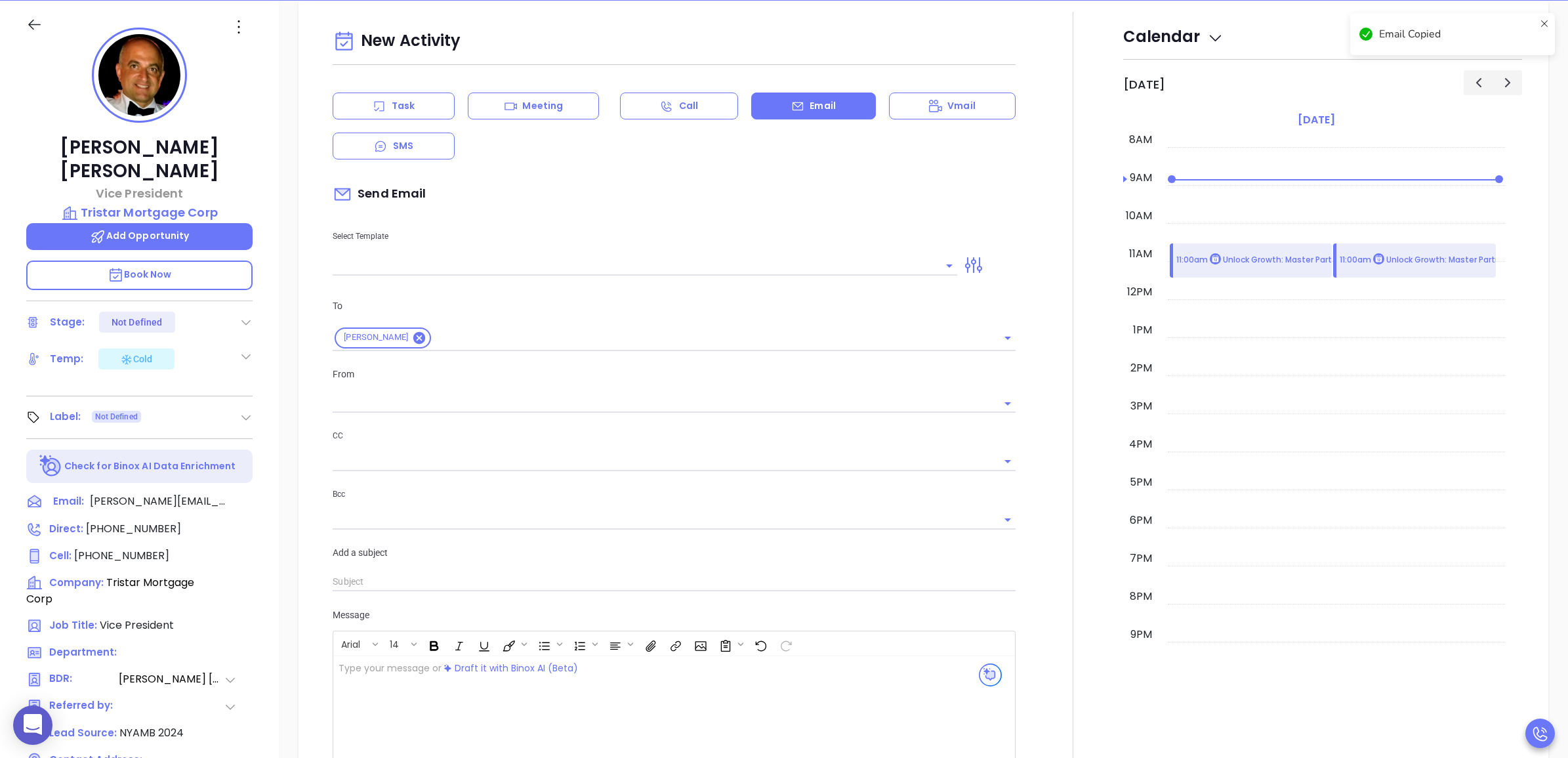
type input "Wendy Hernandez"
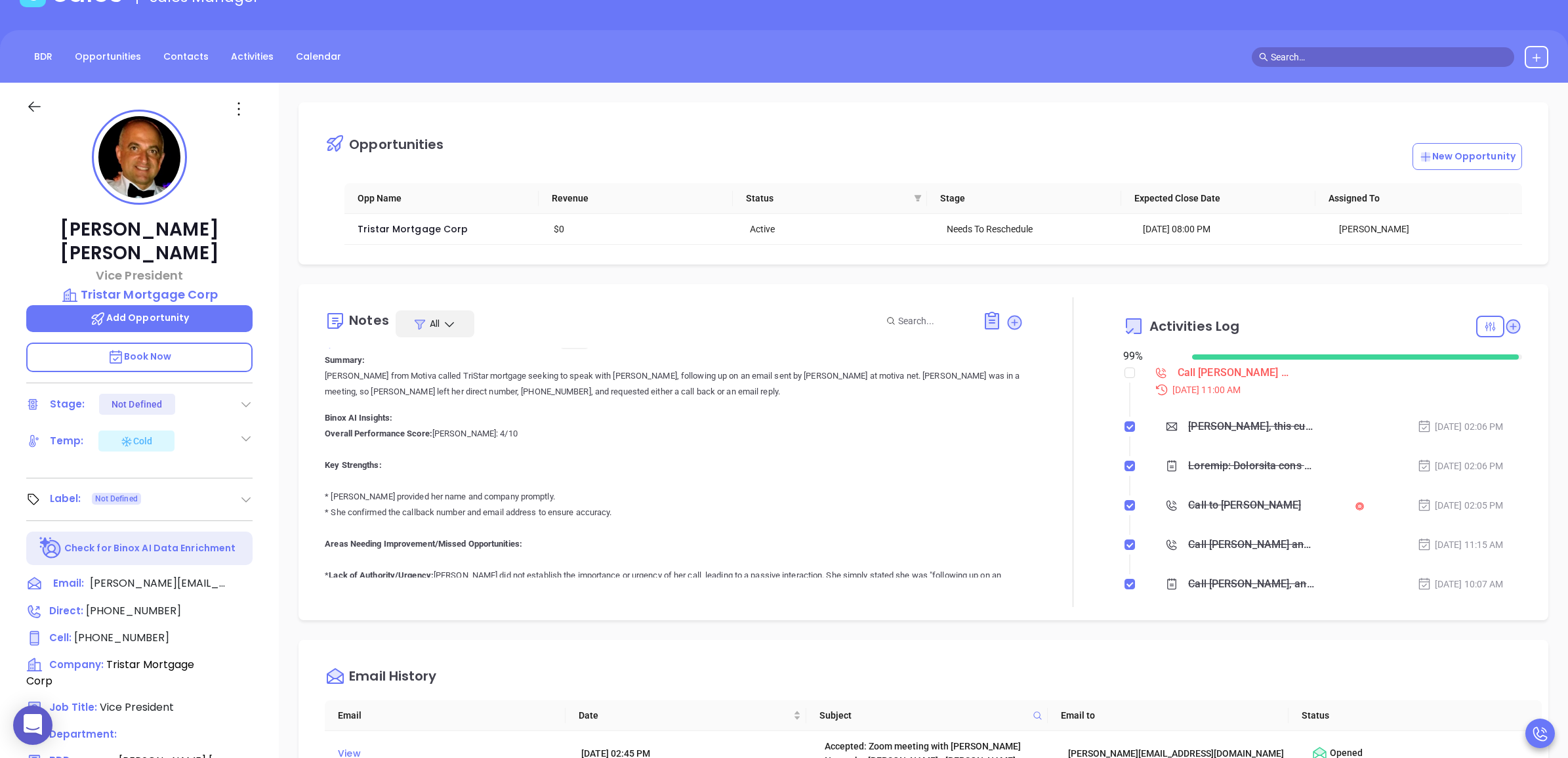
scroll to position [0, 0]
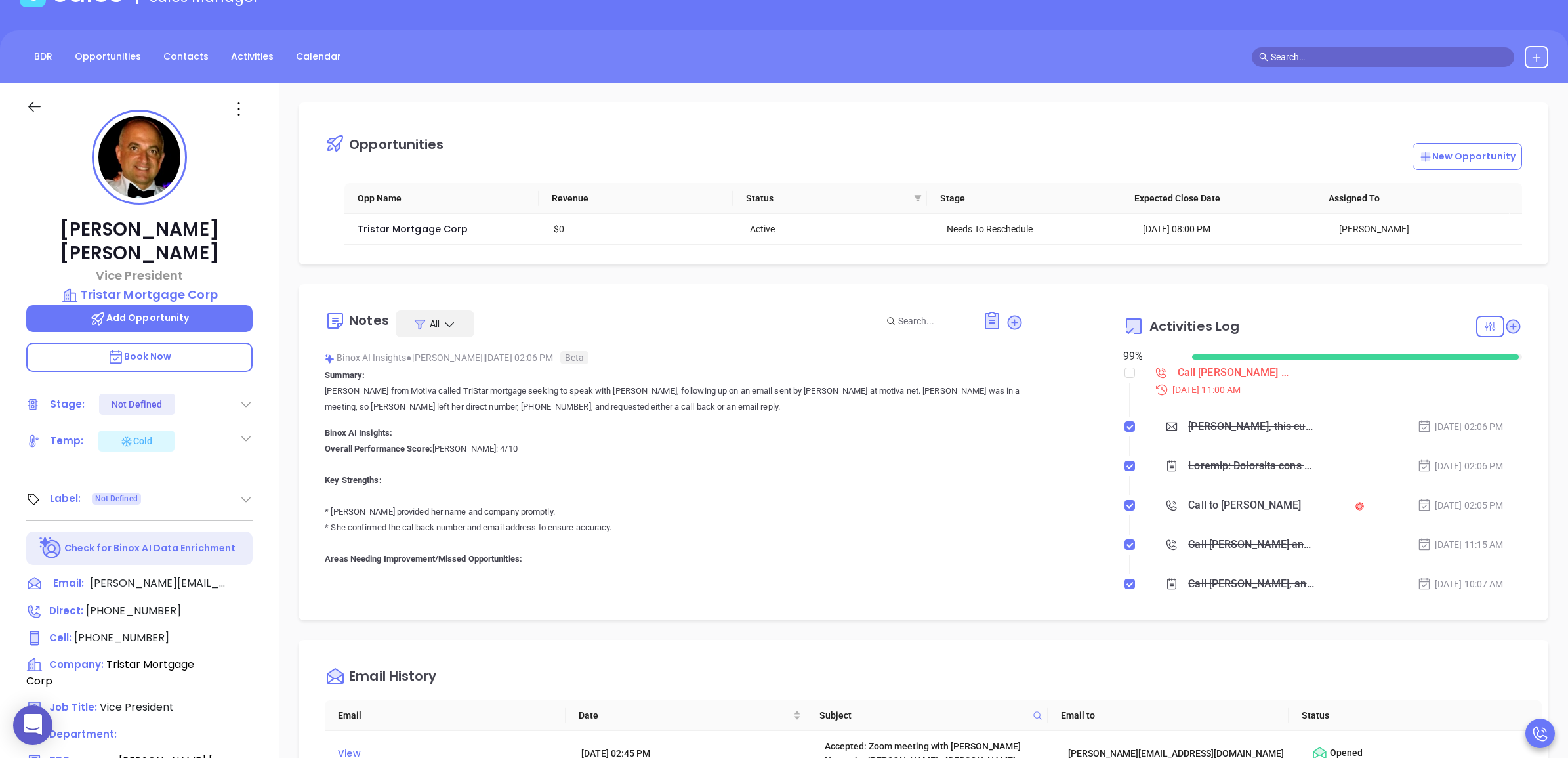
click at [1309, 58] on input "text" at bounding box center [1389, 57] width 236 height 15
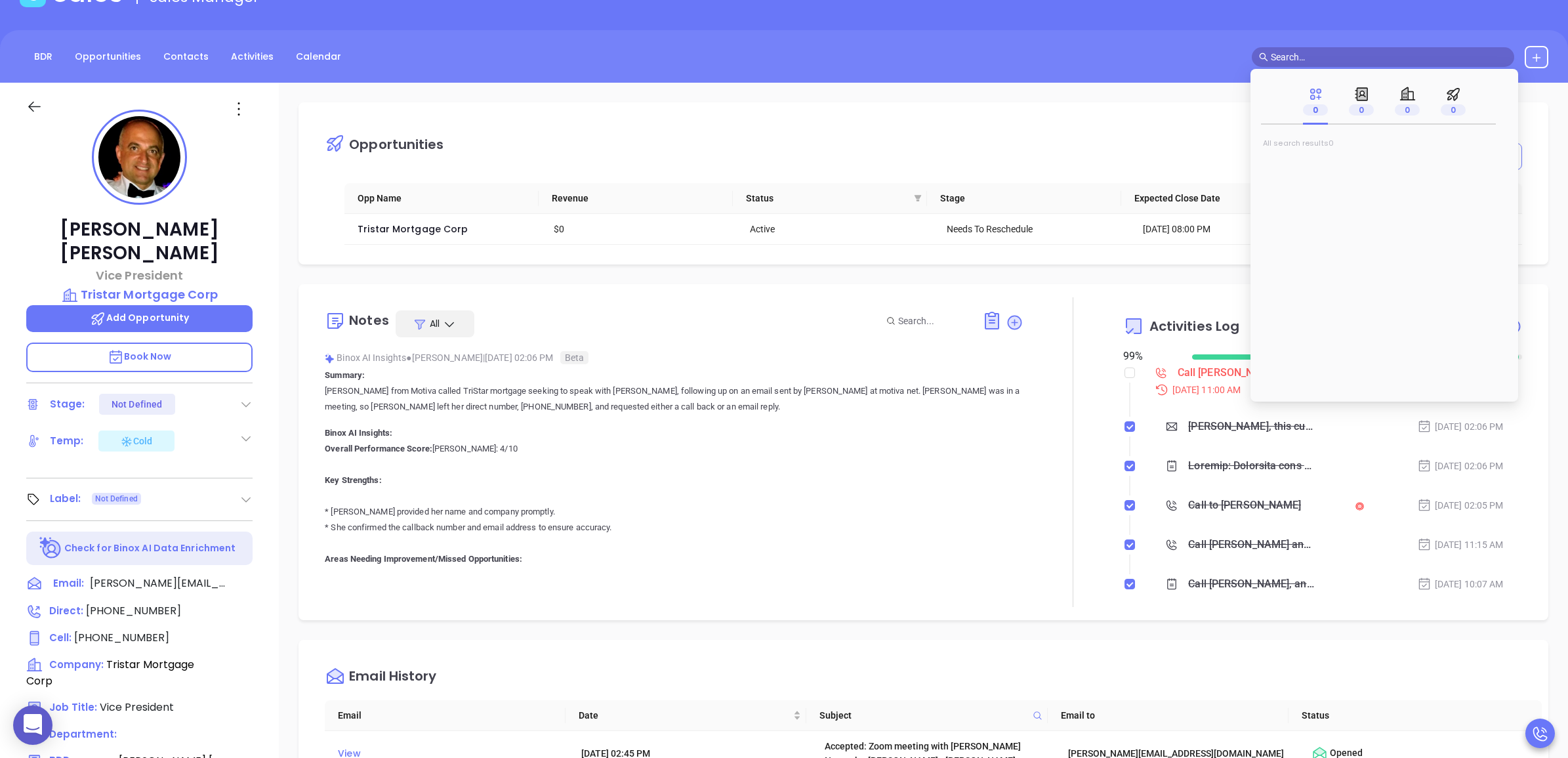
paste input "jennifer@boeschinsurance.com"
click at [1322, 165] on span "Jennifer Boesch" at bounding box center [1313, 165] width 79 height 13
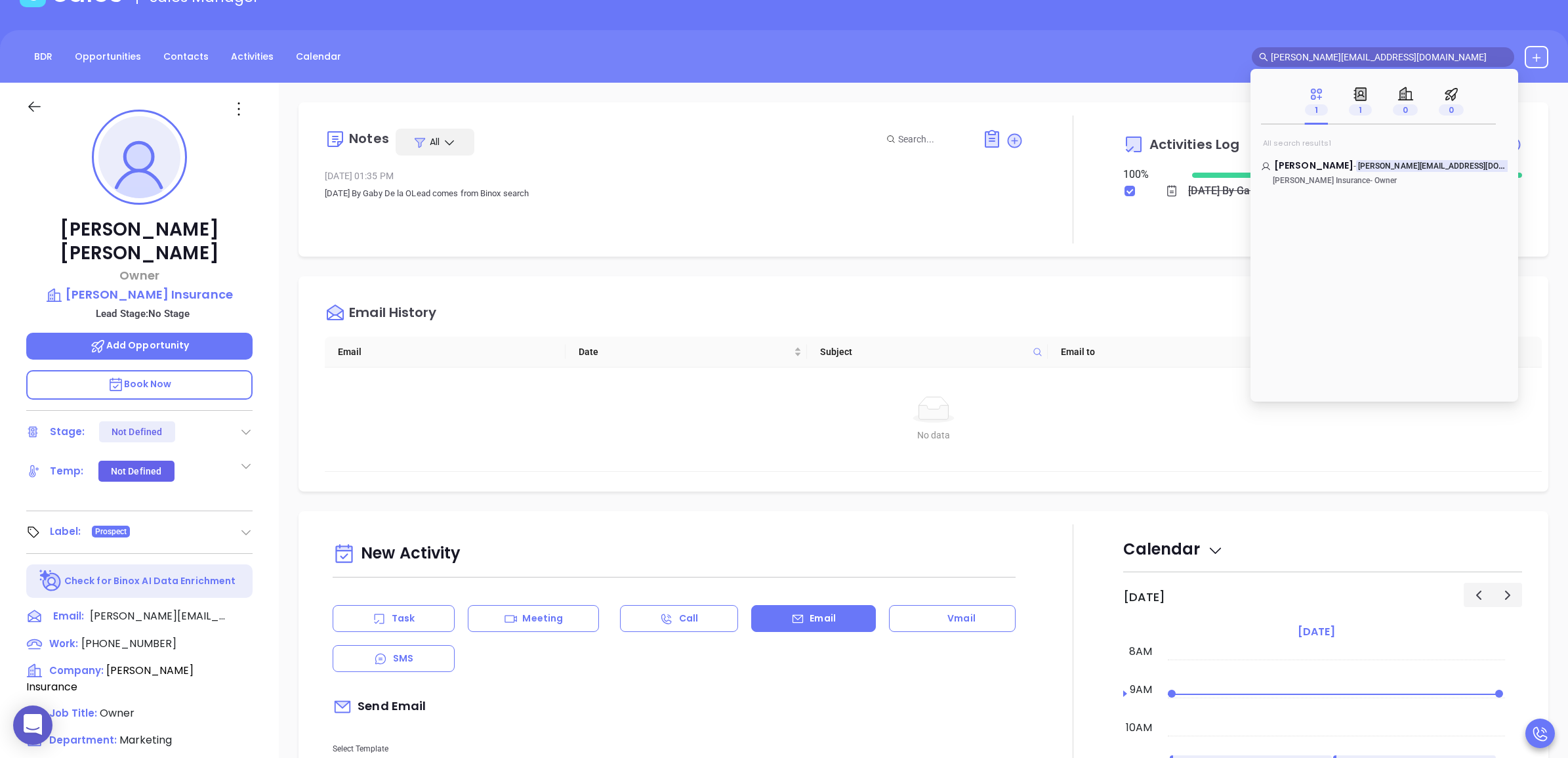
click at [528, 56] on div "BDR Opportunities Contacts Activities Calendar jennifer@boeschinsurance.com" at bounding box center [784, 57] width 1568 height 22
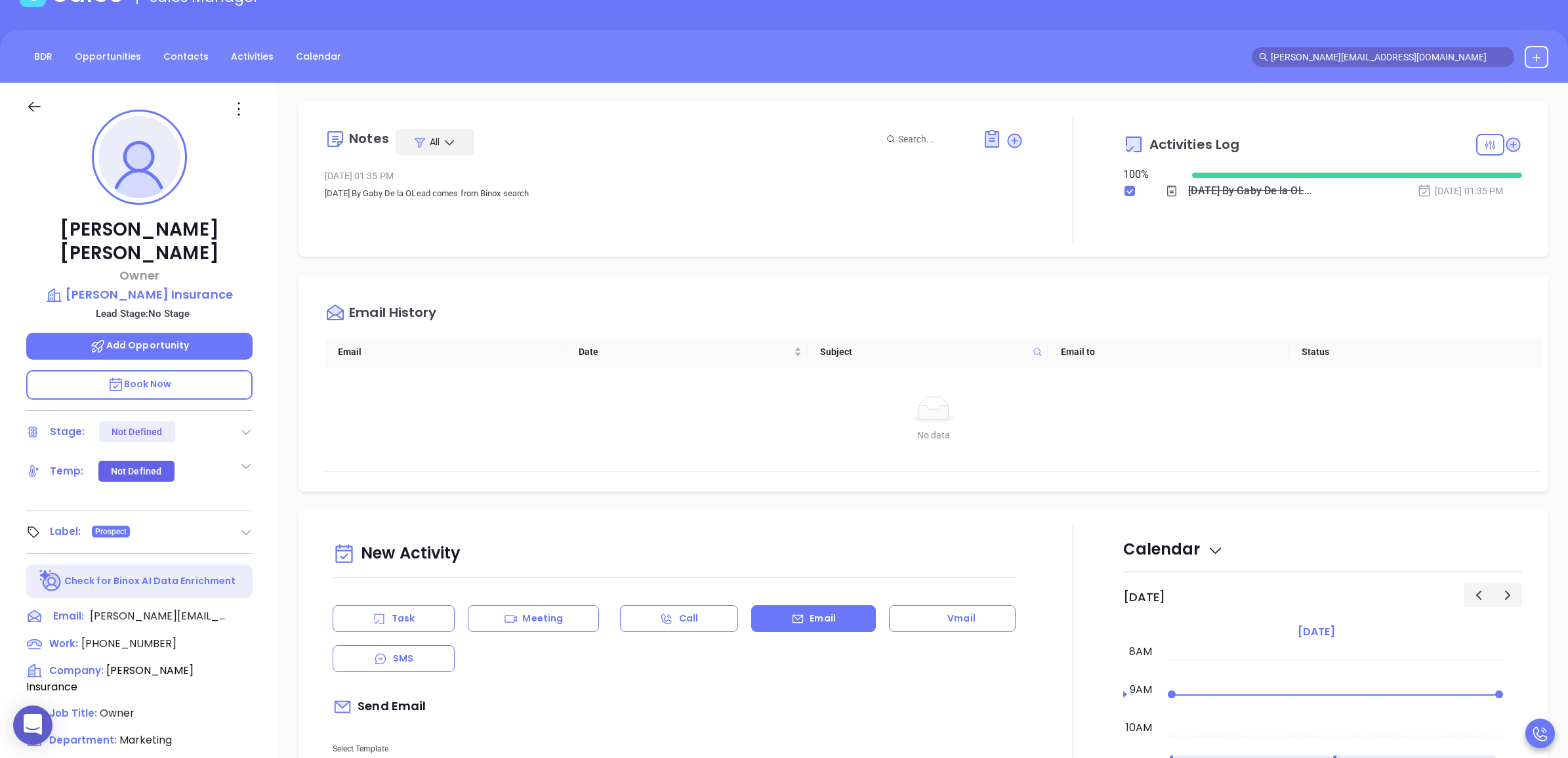
click at [1369, 51] on input "jennifer@boeschinsurance.com" at bounding box center [1389, 57] width 236 height 15
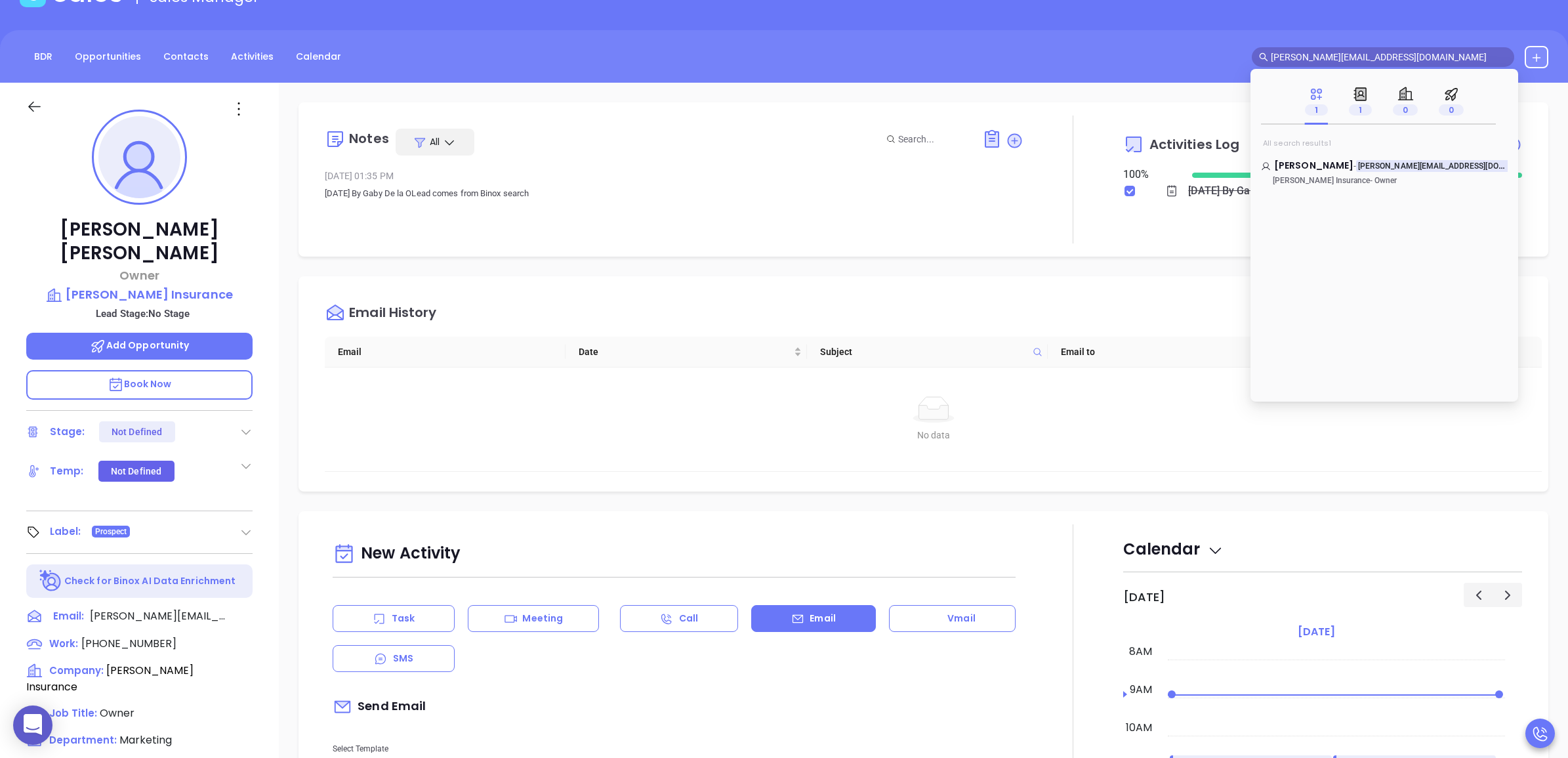
click at [1369, 51] on input "jennifer@boeschinsurance.com" at bounding box center [1389, 57] width 236 height 15
paste input "ohn.shepardson@firstbanknj"
click at [1329, 168] on span "John Shepardson" at bounding box center [1313, 165] width 79 height 13
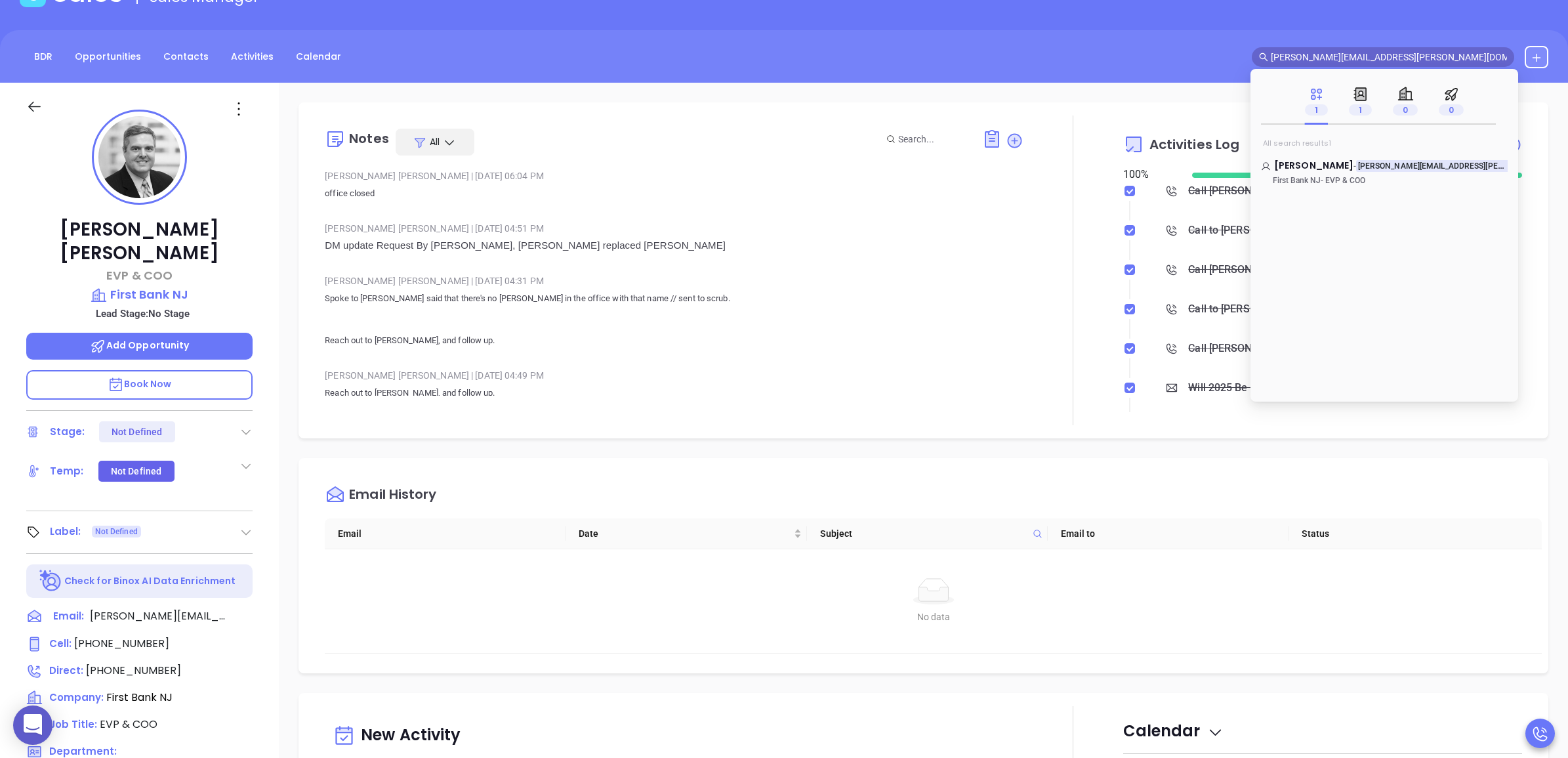
click at [1378, 56] on input "john.shepardson@firstbanknj.com" at bounding box center [1389, 57] width 236 height 15
paste input "spencer@nvebank"
type input "jspencer@nvebank.com"
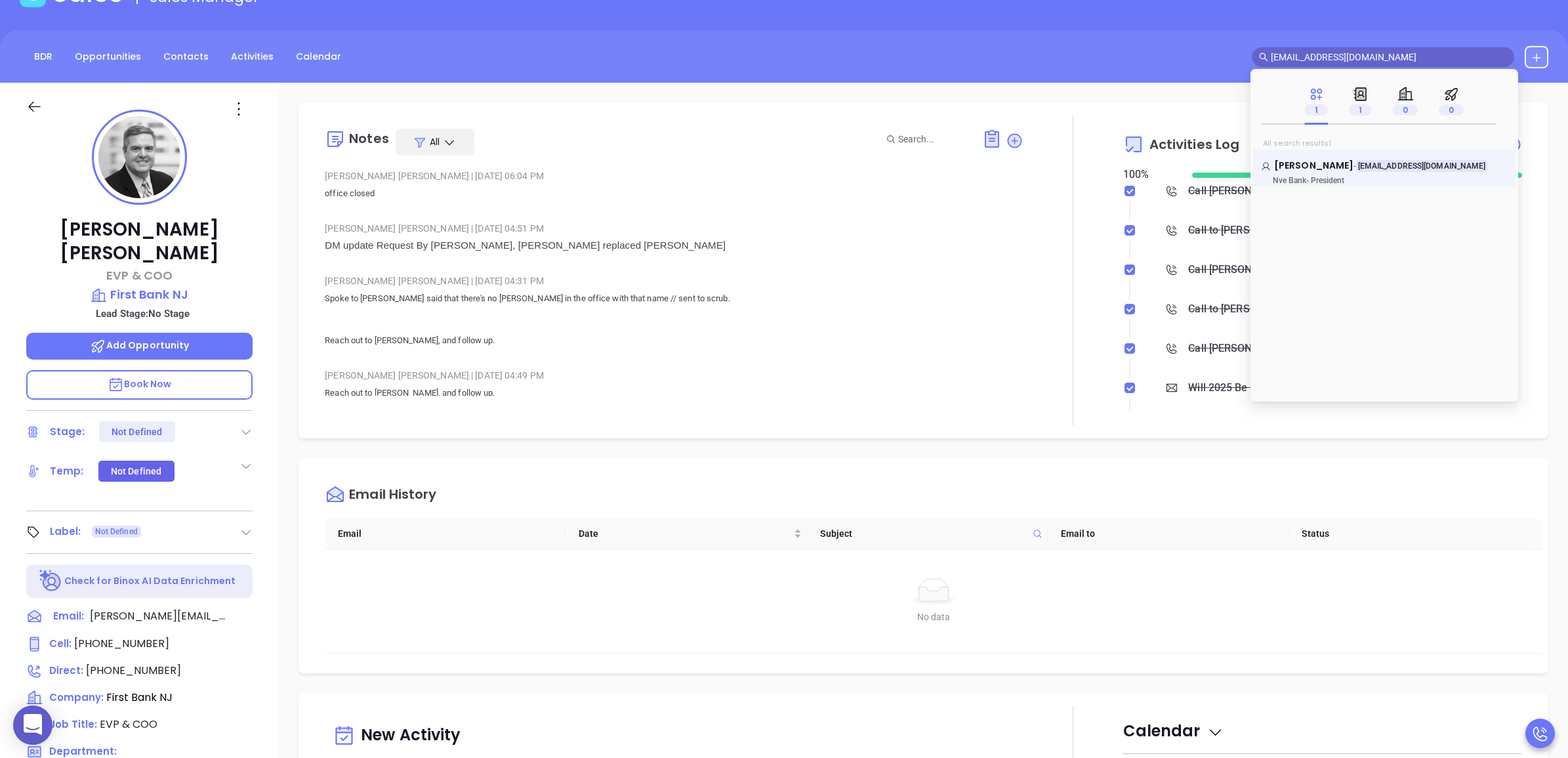
click at [1324, 156] on div "John Spencer - jspencer@nvebank.com Nve Bank - President" at bounding box center [1384, 167] width 263 height 36
click at [1309, 162] on span "John Spencer" at bounding box center [1313, 165] width 79 height 13
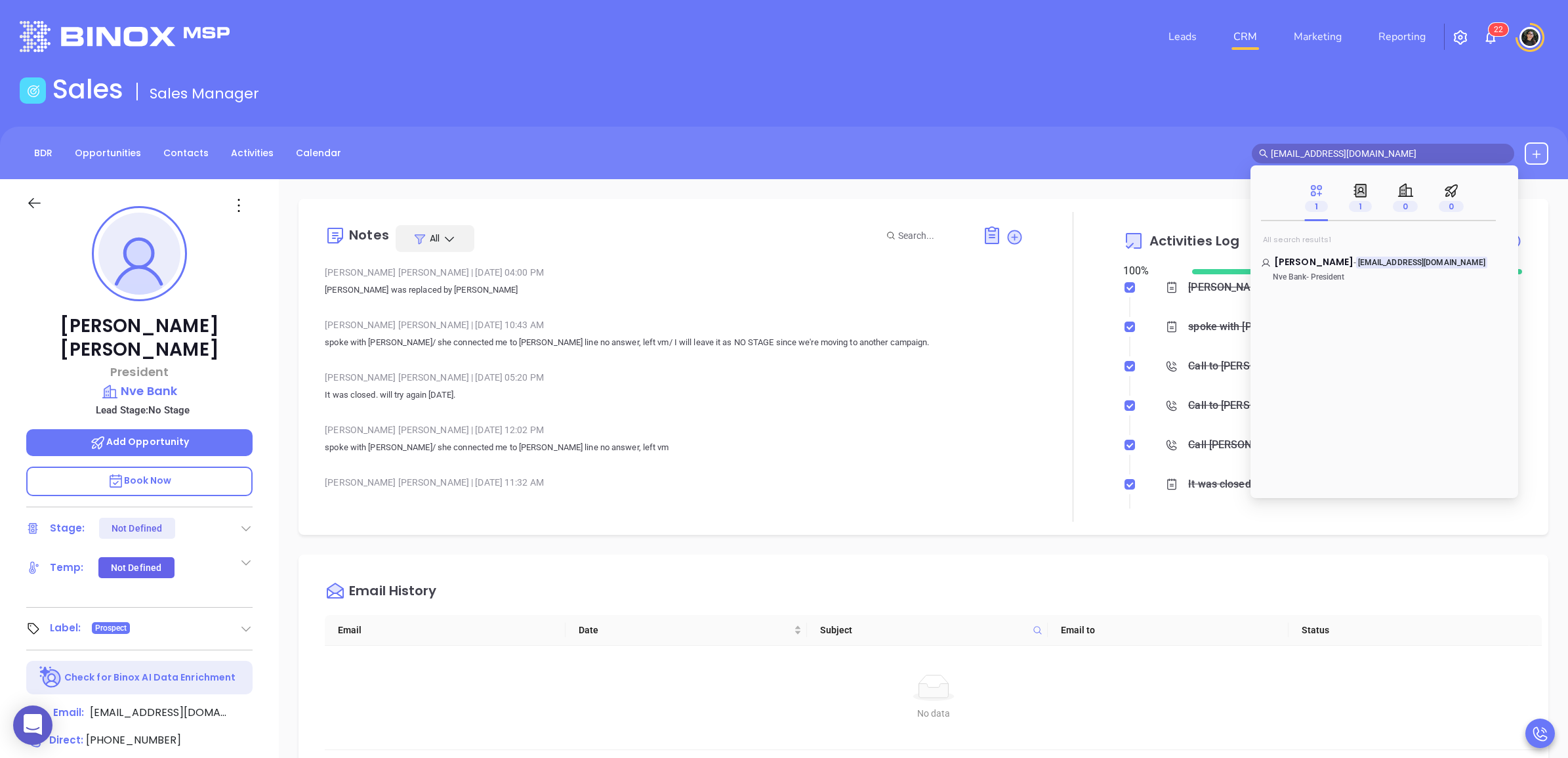
click at [1252, 36] on link "CRM" at bounding box center [1245, 37] width 34 height 26
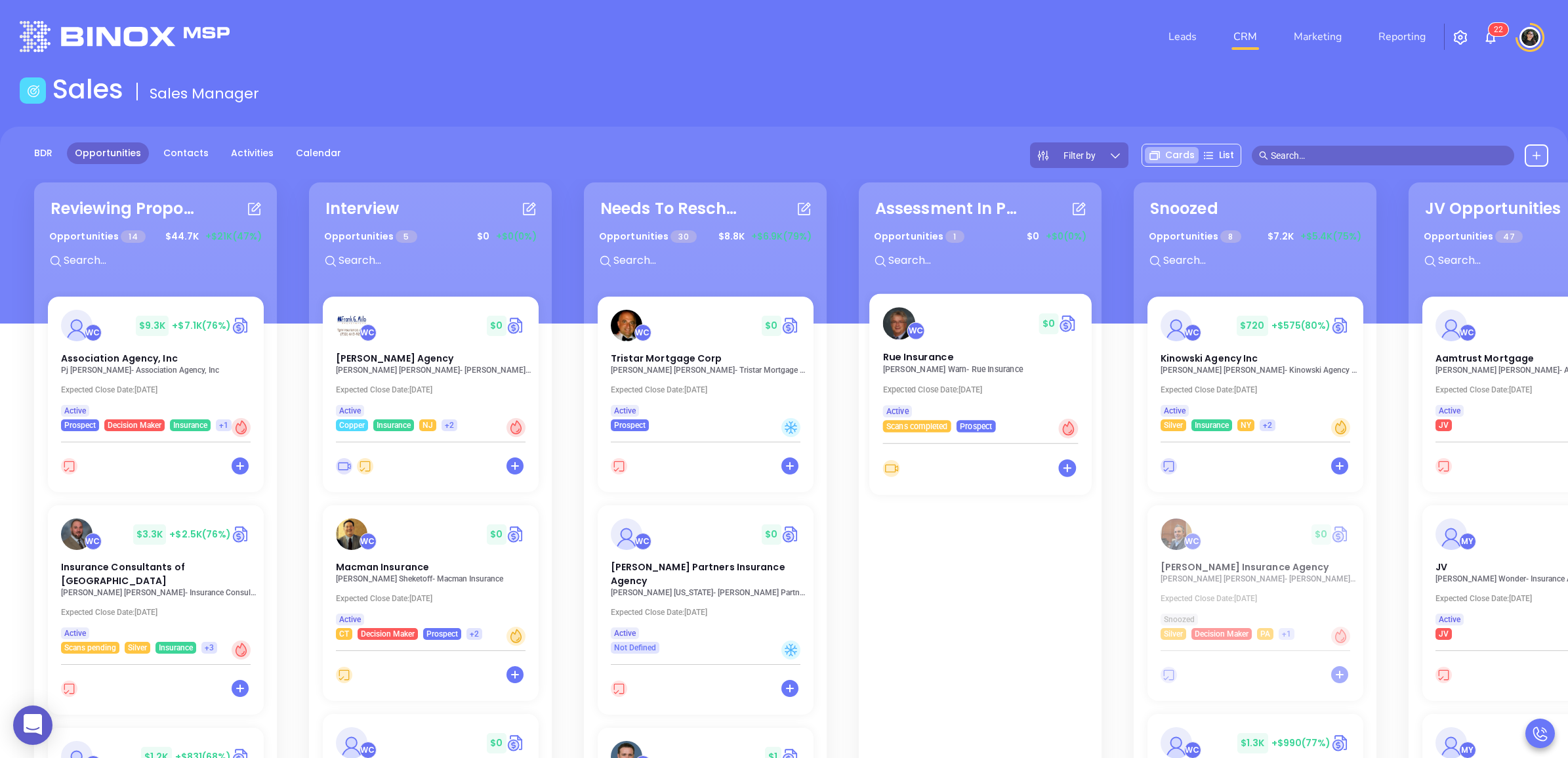
click at [903, 369] on p "John Warn - Rue Insurance" at bounding box center [983, 369] width 203 height 10
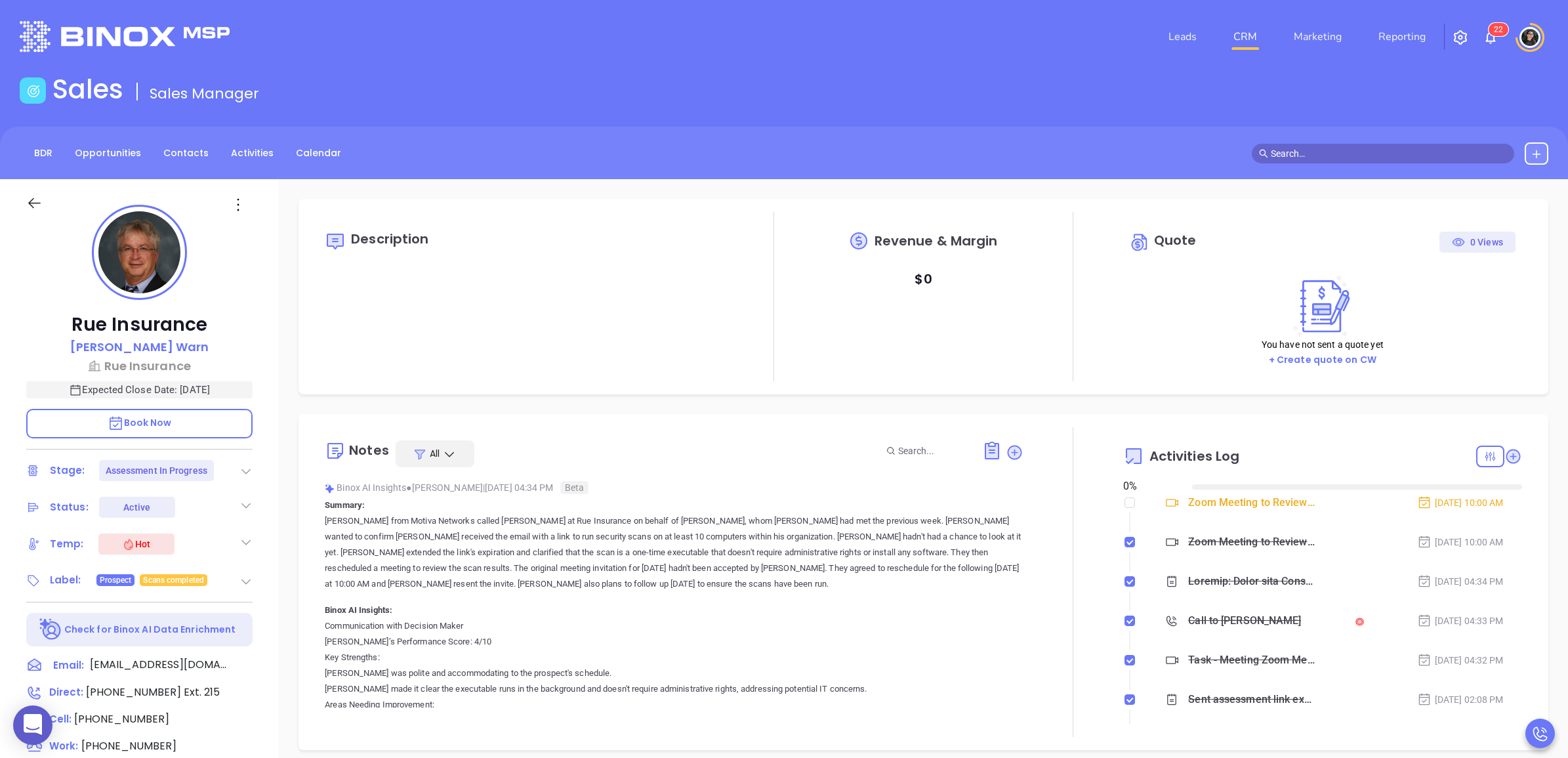
type input "08/29/2025"
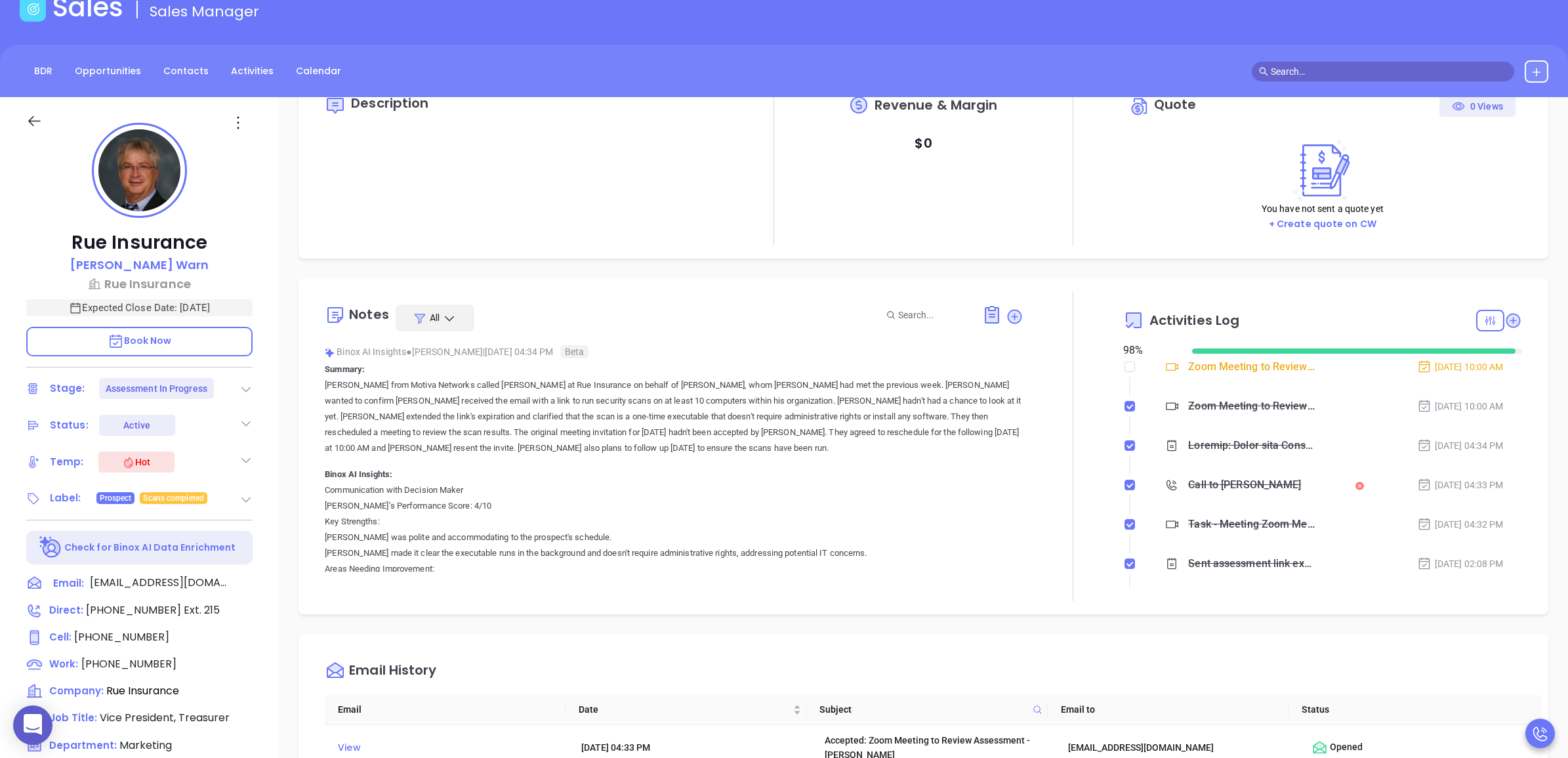
scroll to position [82, 0]
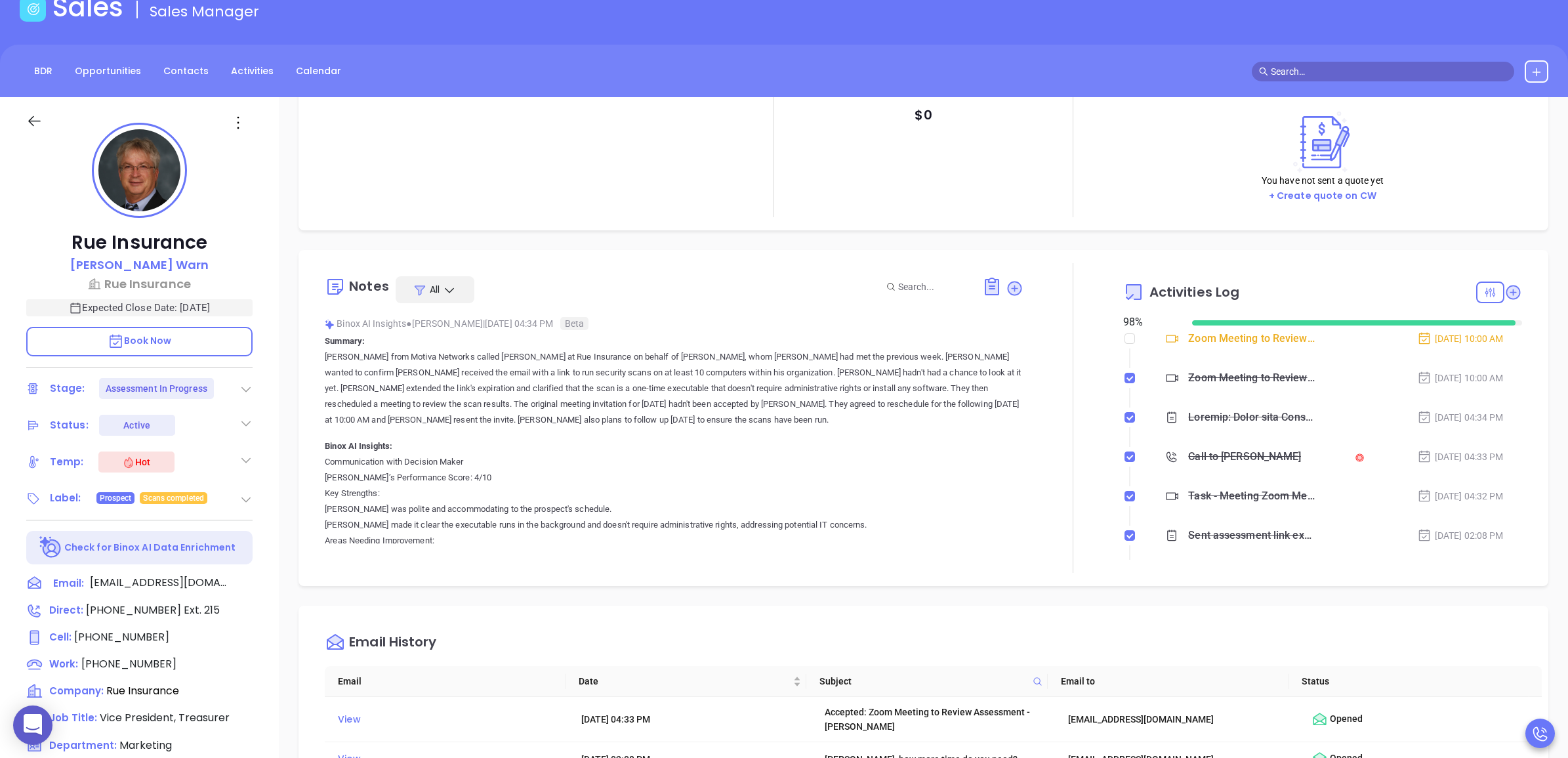
type input "Wendy Hernandez"
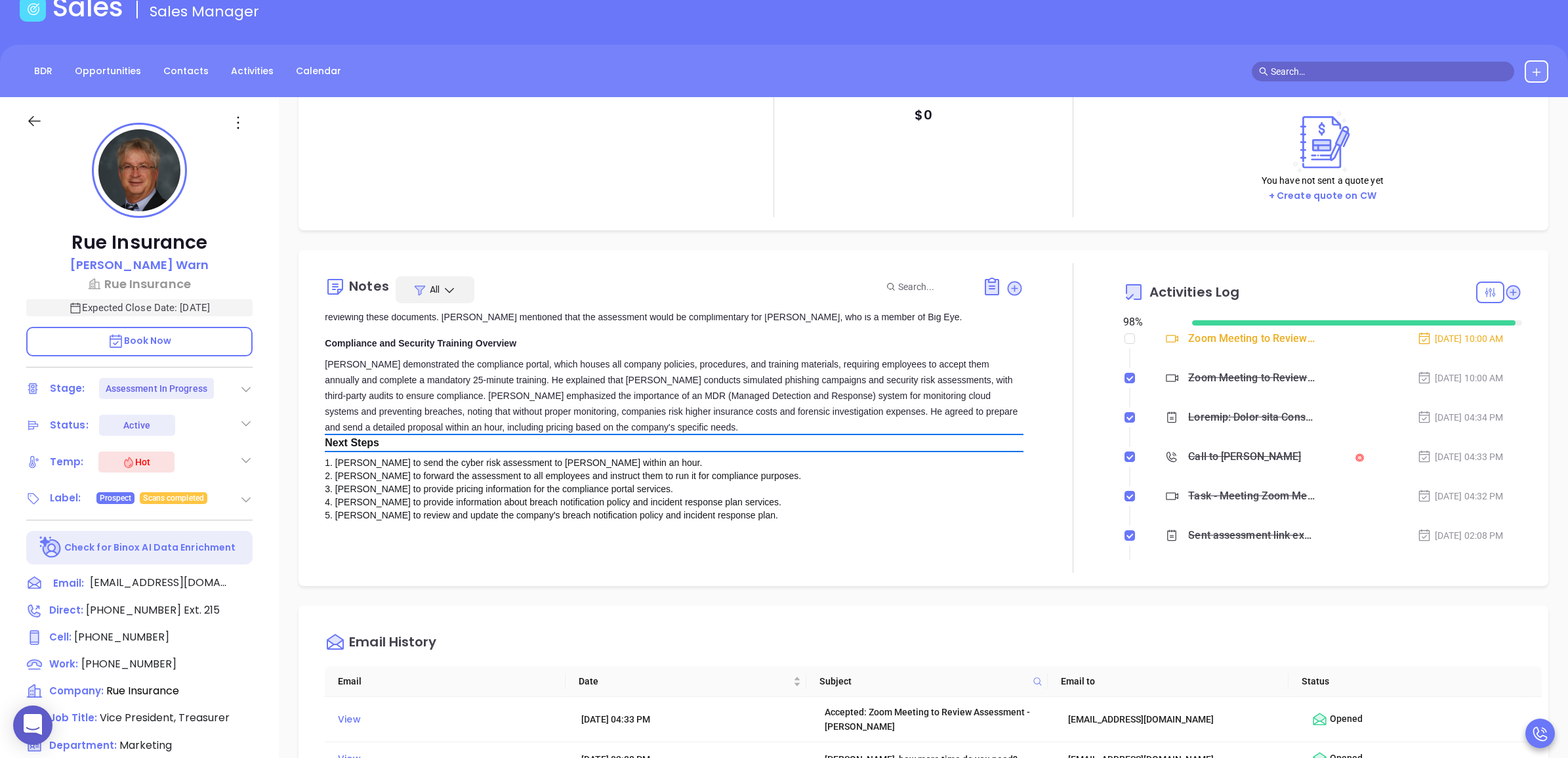
scroll to position [3609, 0]
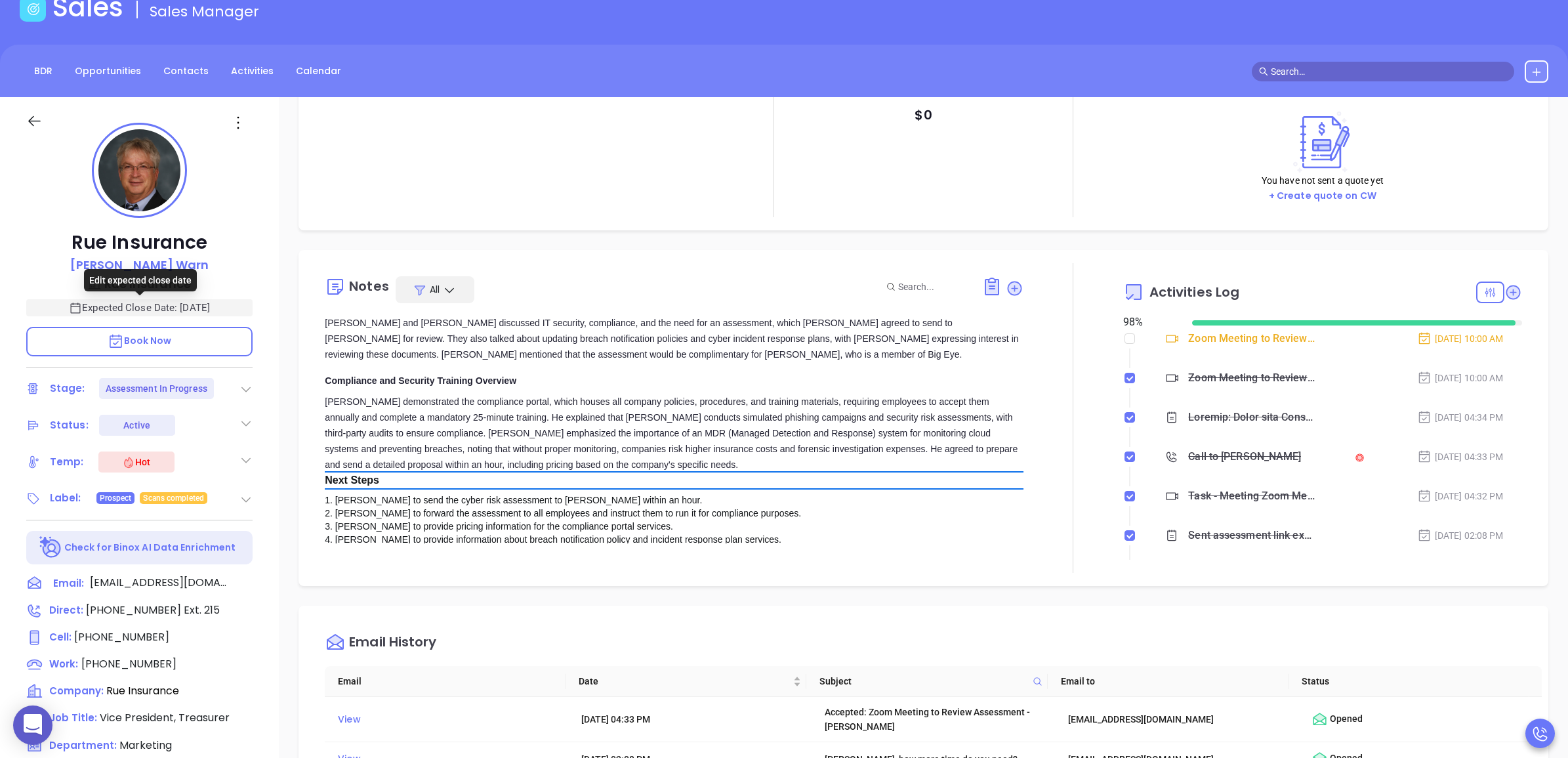
click at [164, 285] on div "Edit expected close date" at bounding box center [140, 280] width 113 height 22
click at [173, 282] on p "Rue Insurance" at bounding box center [139, 284] width 226 height 18
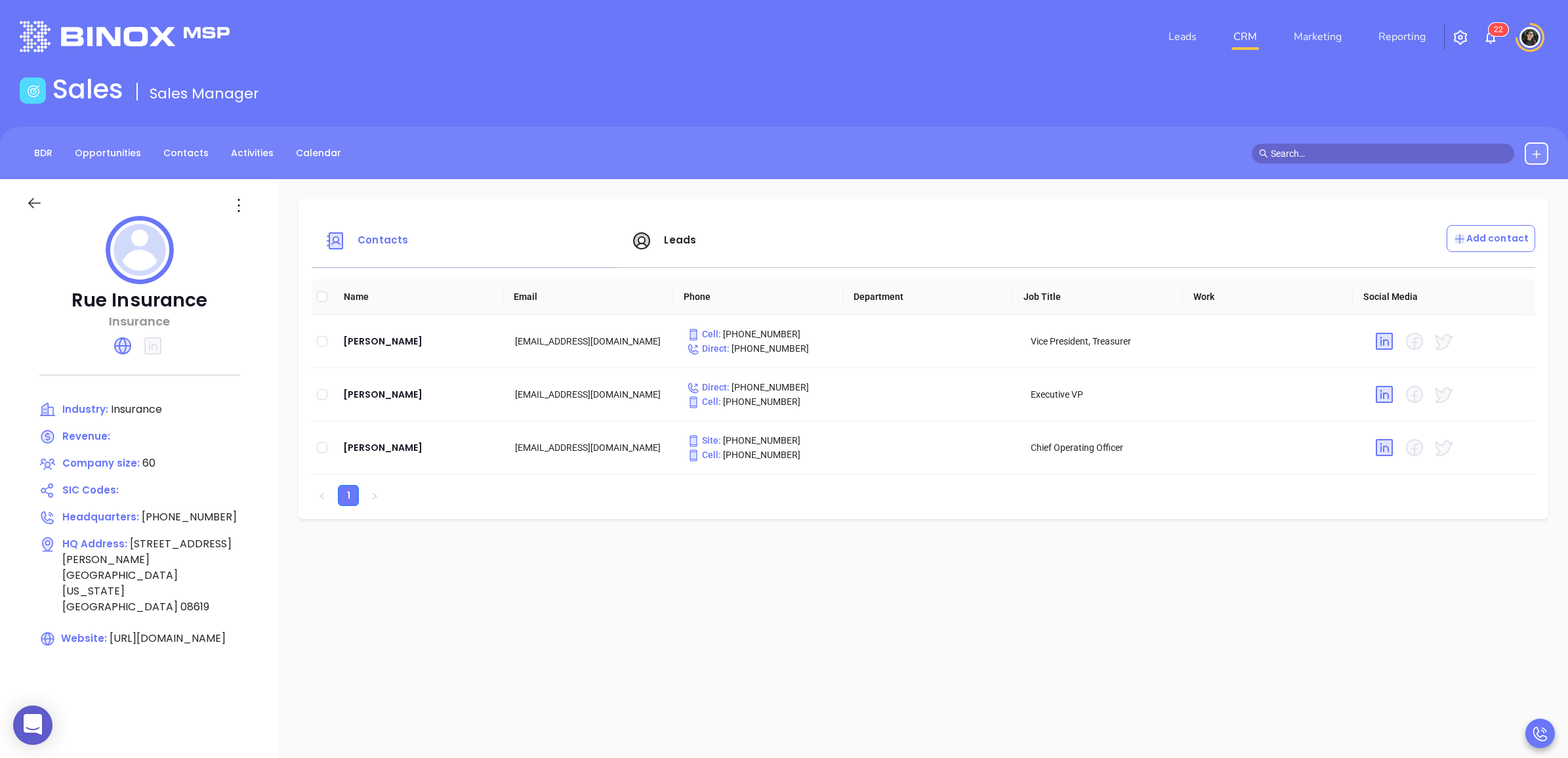
click at [118, 335] on icon at bounding box center [122, 345] width 21 height 21
click at [351, 334] on div "[PERSON_NAME]" at bounding box center [419, 342] width 151 height 16
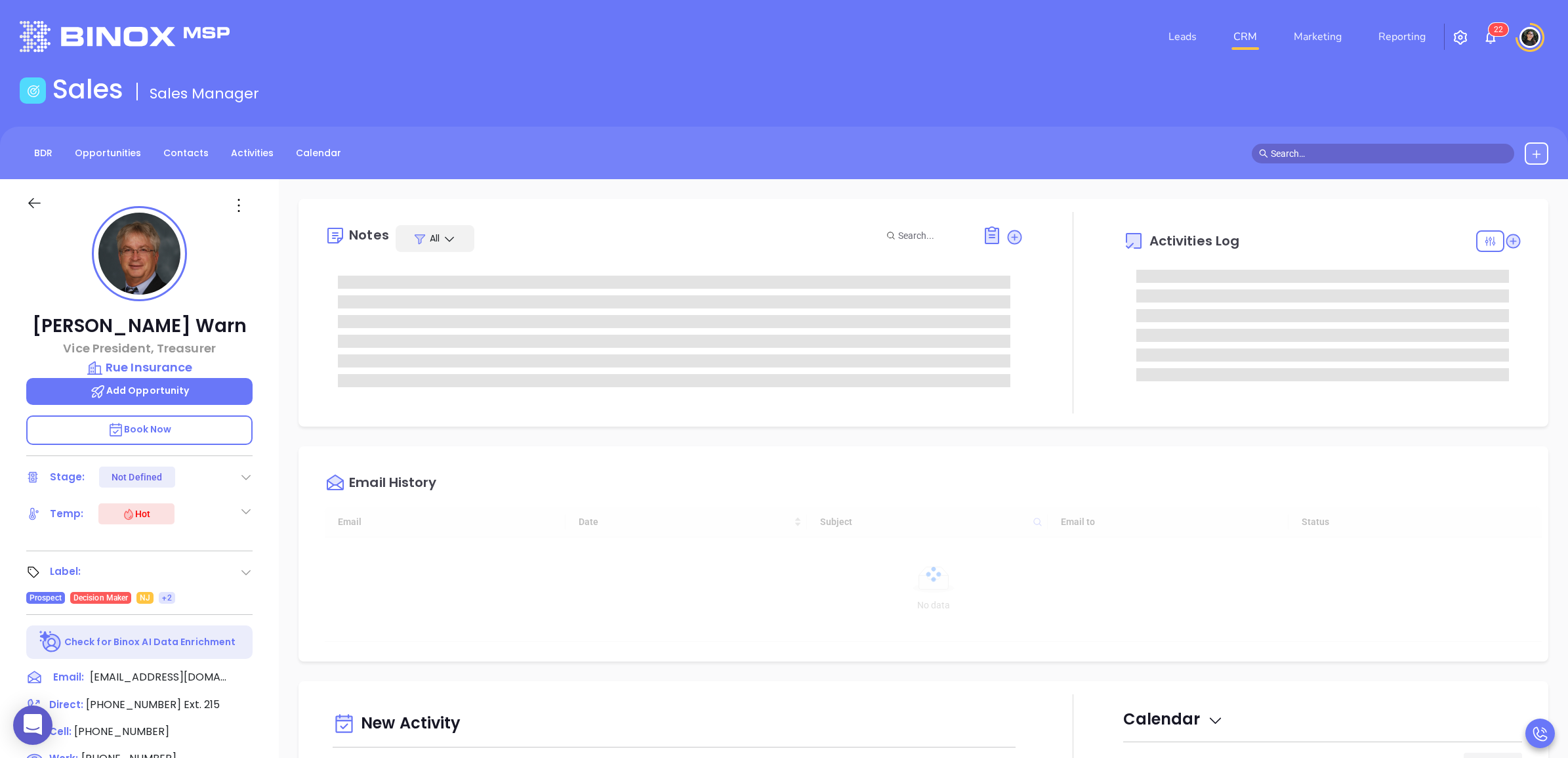
type input "08/29/2025"
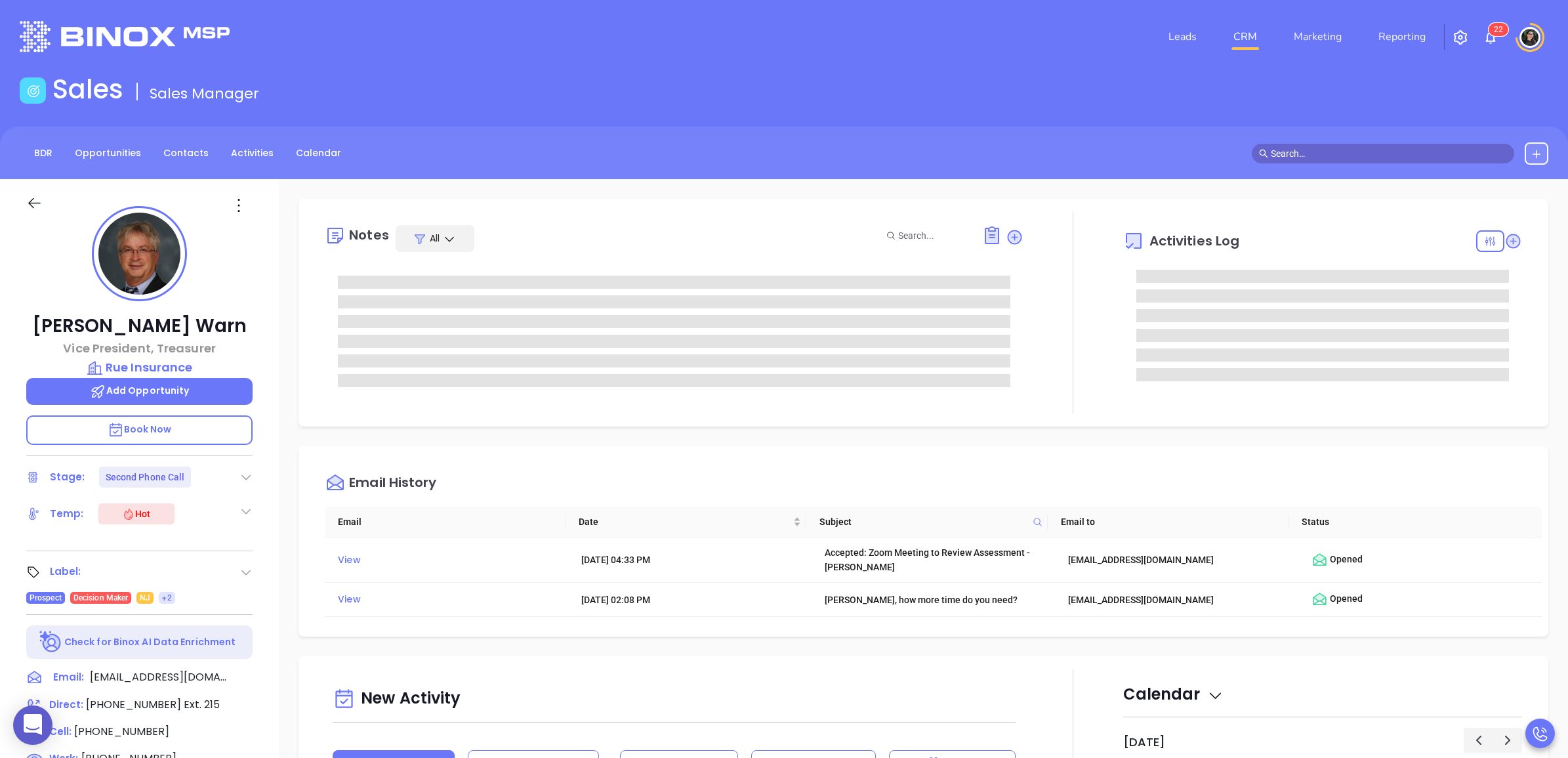
type input "Wendy Hernandez"
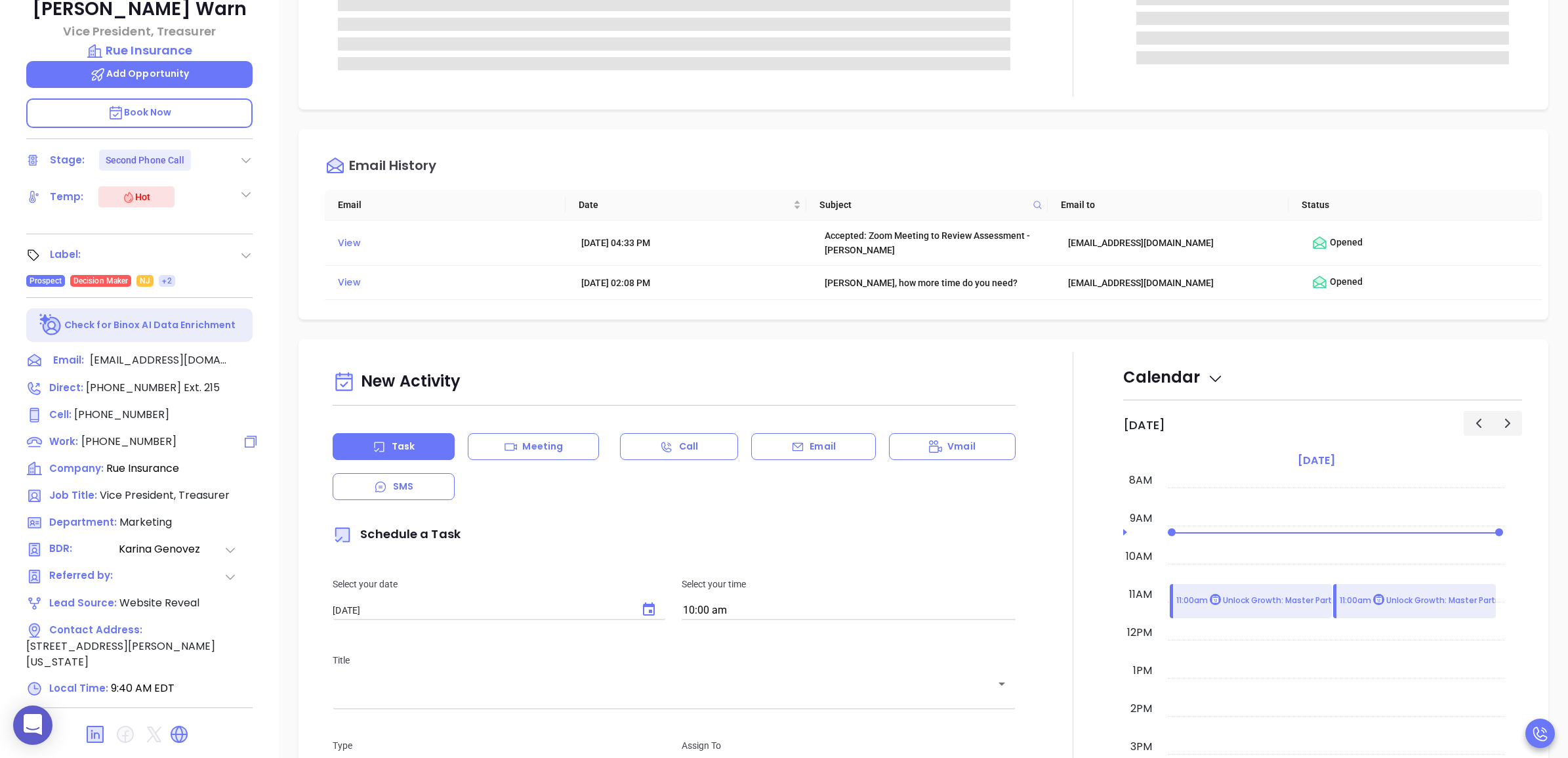
scroll to position [368, 0]
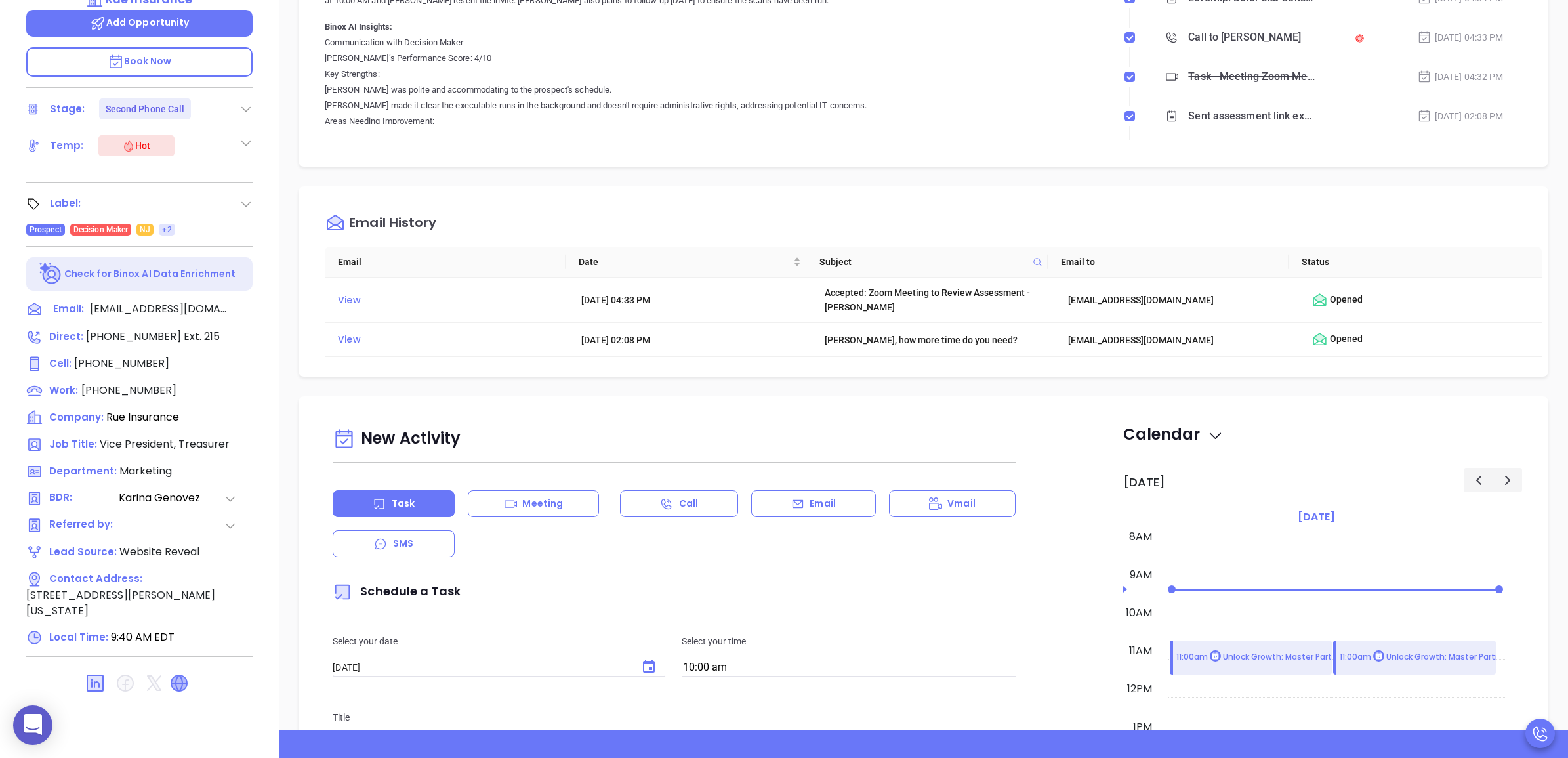
click at [173, 675] on icon at bounding box center [179, 683] width 16 height 16
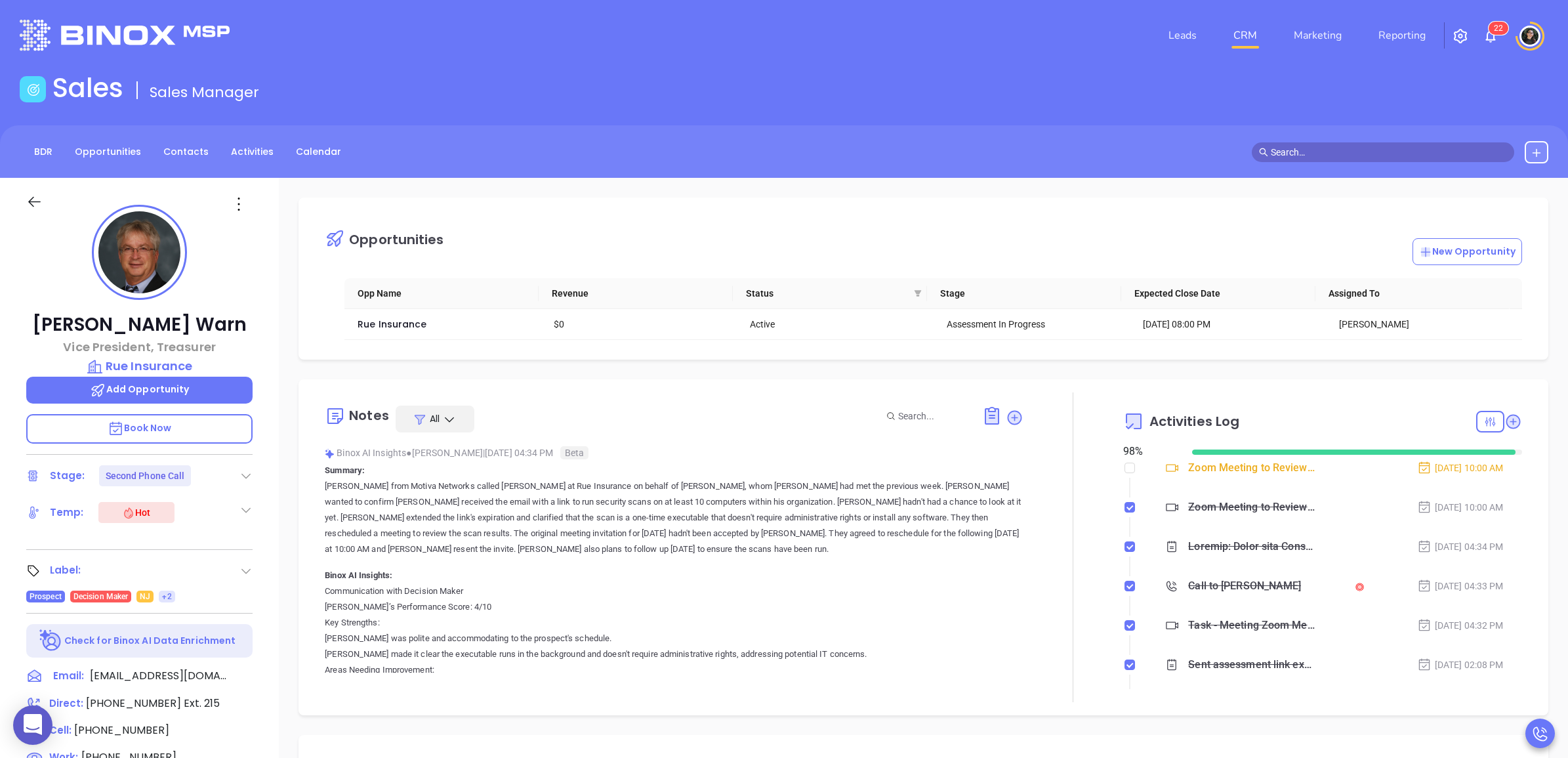
scroll to position [0, 0]
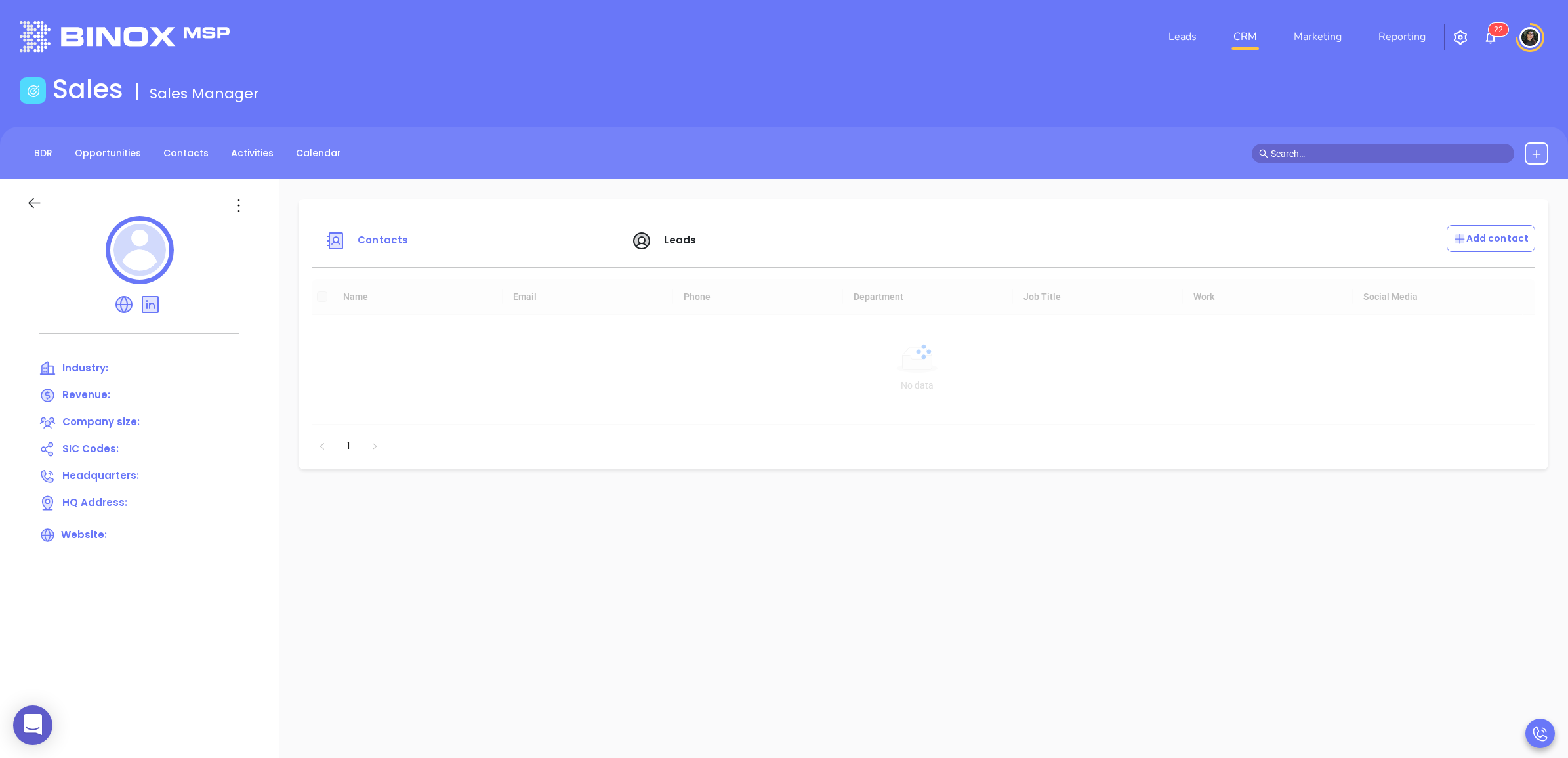
click at [713, 239] on div "Leads" at bounding box center [776, 241] width 307 height 31
click at [676, 244] on span "Leads" at bounding box center [680, 239] width 32 height 14
